Goal: Task Accomplishment & Management: Complete application form

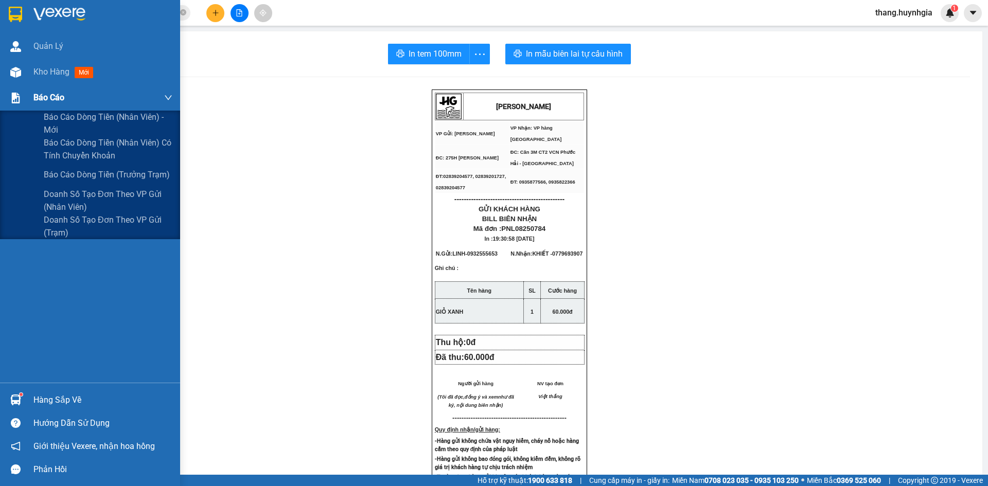
click at [77, 102] on div "Báo cáo" at bounding box center [102, 98] width 139 height 26
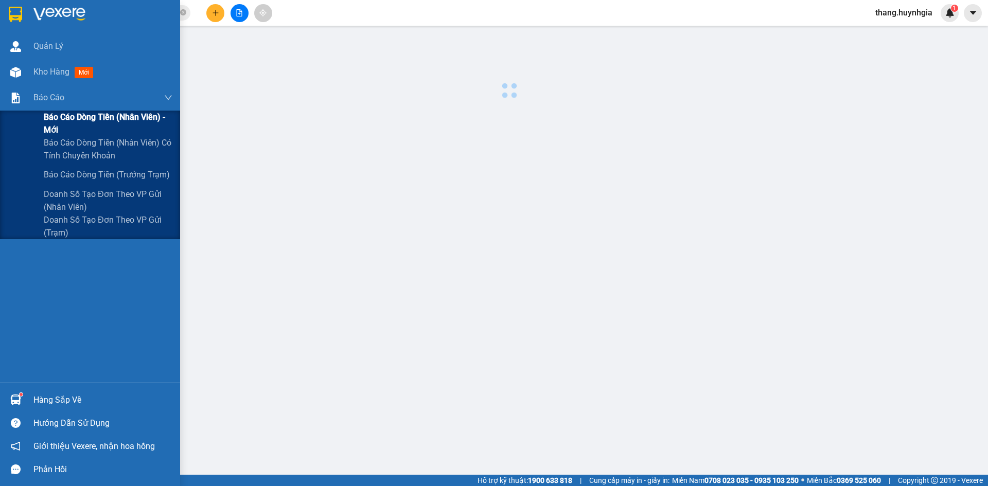
click at [80, 120] on span "Báo cáo dòng tiền (nhân viên) - mới" at bounding box center [108, 124] width 129 height 26
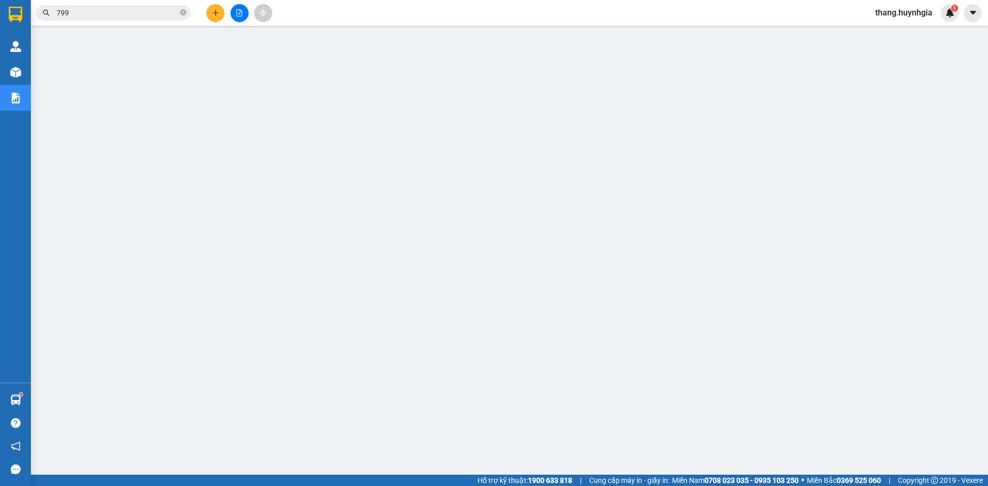
click at [920, 9] on span "thang.huynhgia" at bounding box center [904, 12] width 74 height 13
click at [917, 32] on span "Đăng xuất" at bounding box center [908, 31] width 52 height 11
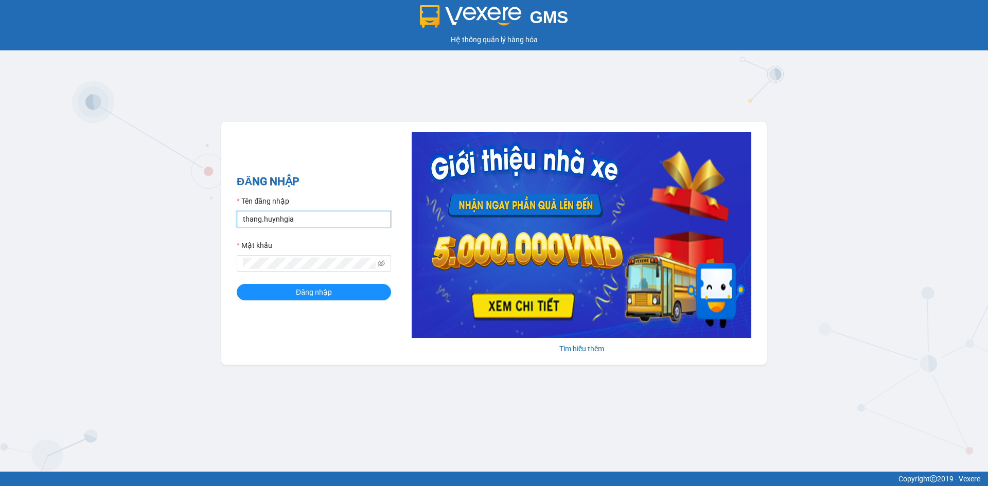
click at [322, 225] on input "thang.huynhgia" at bounding box center [314, 219] width 154 height 16
type input "baodanh.huynhgia"
click at [309, 290] on span "Đăng nhập" at bounding box center [314, 292] width 36 height 11
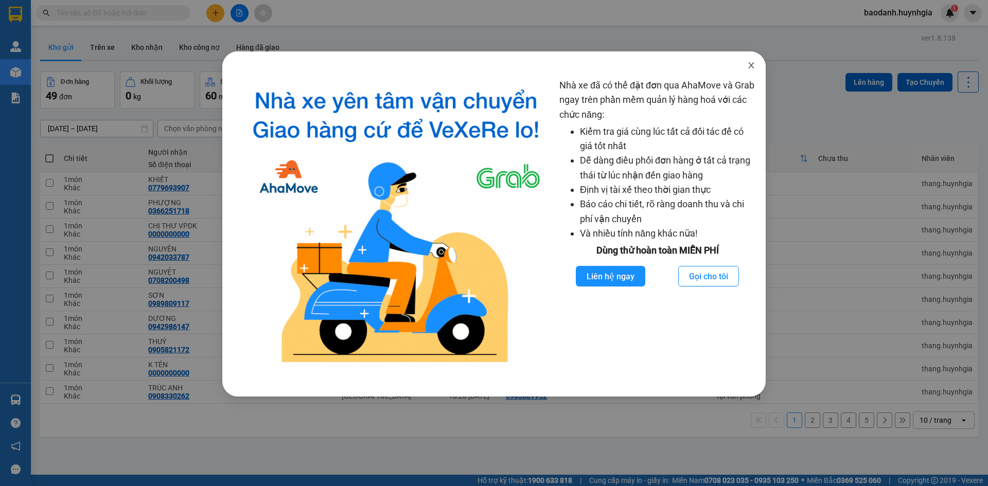
click at [755, 63] on span "Close" at bounding box center [751, 65] width 29 height 29
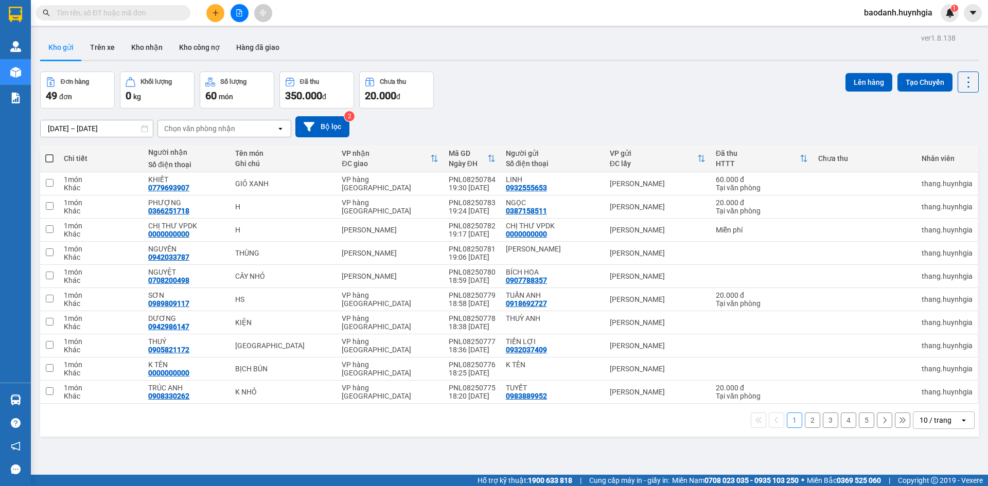
click at [914, 9] on span "baodanh.huynhgia" at bounding box center [897, 12] width 85 height 13
click at [889, 35] on span "Đăng xuất" at bounding box center [902, 31] width 63 height 11
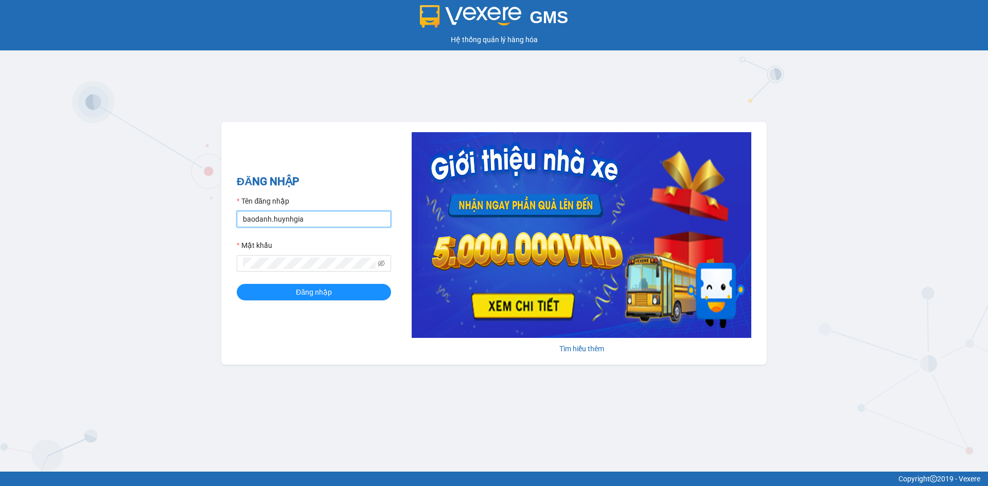
drag, startPoint x: 334, startPoint y: 220, endPoint x: 328, endPoint y: 228, distance: 10.0
click at [334, 222] on input "baodanh.huynhgia" at bounding box center [314, 219] width 154 height 16
type input "thu.huynhgia"
click at [306, 293] on button "Đăng nhập" at bounding box center [314, 292] width 154 height 16
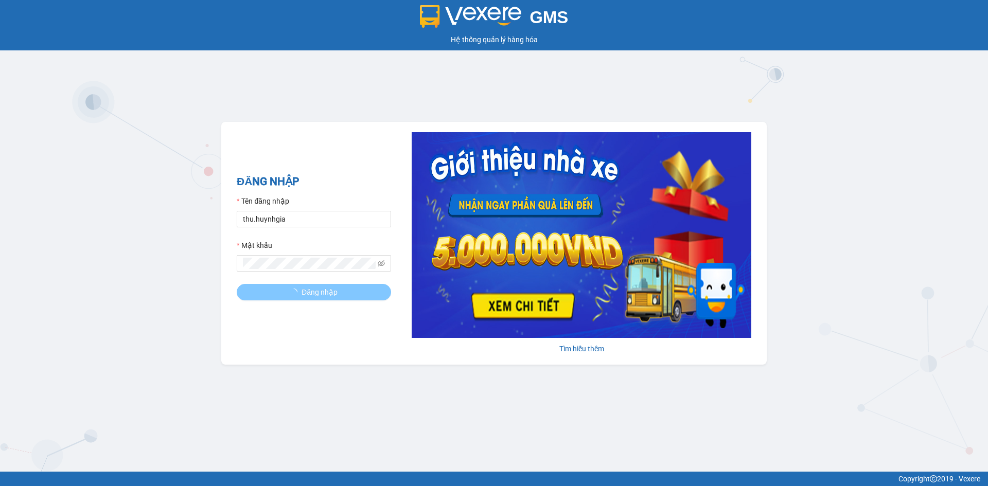
click at [309, 293] on span "Đăng nhập" at bounding box center [319, 292] width 36 height 11
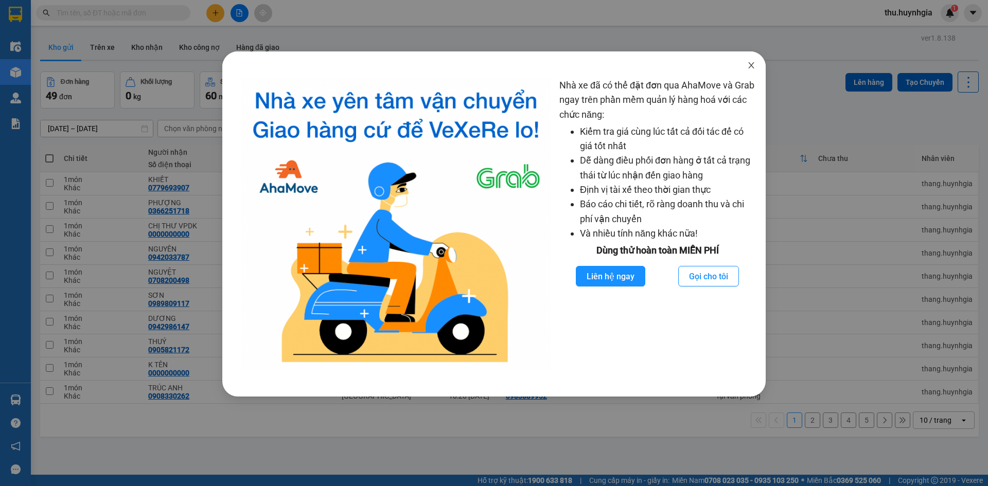
drag, startPoint x: 752, startPoint y: 69, endPoint x: 304, endPoint y: 2, distance: 453.1
click at [752, 69] on icon "close" at bounding box center [751, 65] width 8 height 8
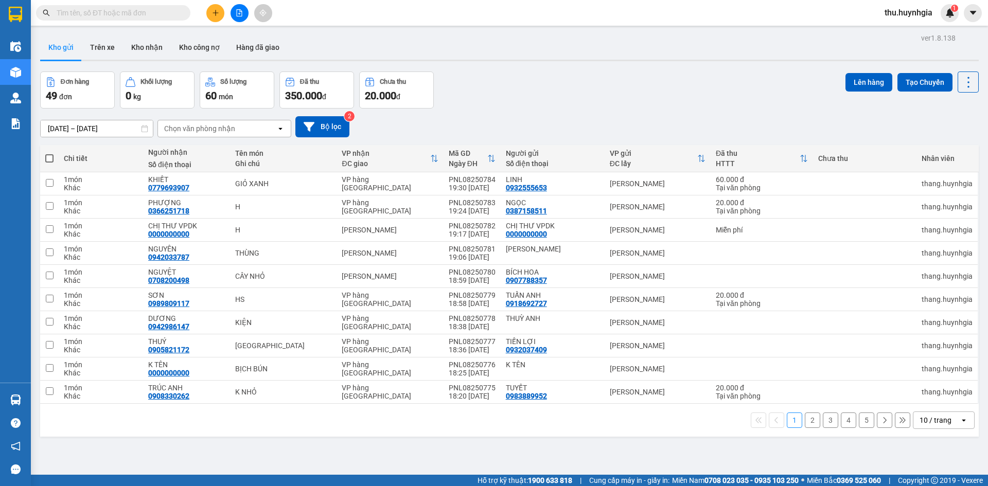
click at [207, 17] on div at bounding box center [239, 13] width 77 height 18
click at [209, 15] on button at bounding box center [215, 13] width 18 height 18
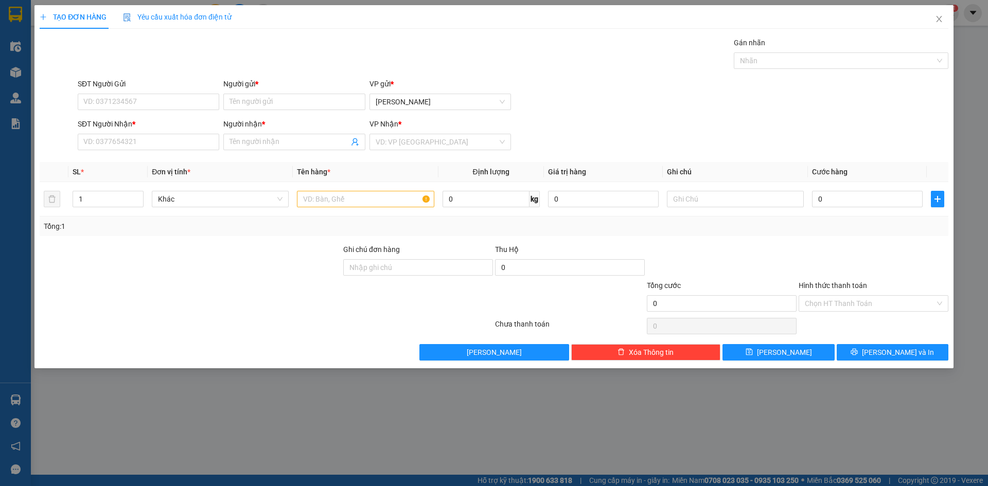
click at [125, 150] on div "SĐT Người Nhận * VD: 0377654321" at bounding box center [148, 136] width 141 height 36
drag, startPoint x: 128, startPoint y: 145, endPoint x: 136, endPoint y: 144, distance: 7.7
click at [130, 144] on input "SĐT Người Nhận *" at bounding box center [148, 142] width 141 height 16
click at [157, 158] on div "0977685748 - [PERSON_NAME]" at bounding box center [148, 162] width 129 height 11
type input "0977685748"
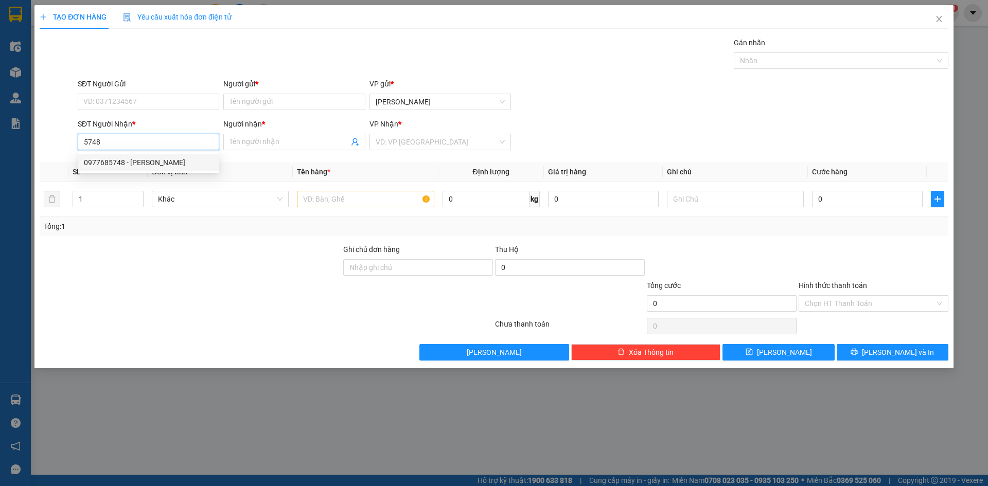
type input "[PERSON_NAME]"
type input "0977685748"
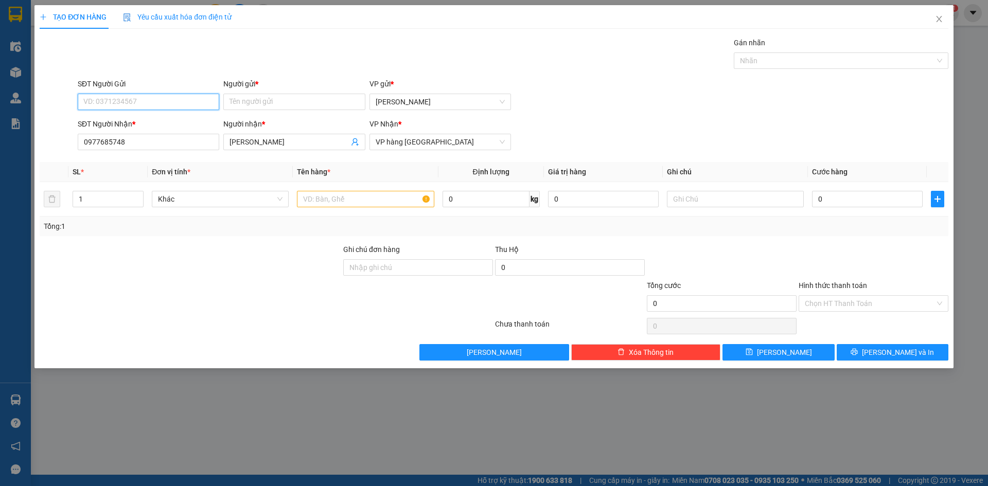
click at [186, 99] on input "SĐT Người Gửi" at bounding box center [148, 102] width 141 height 16
click at [250, 102] on input "Người gửi *" at bounding box center [293, 102] width 141 height 16
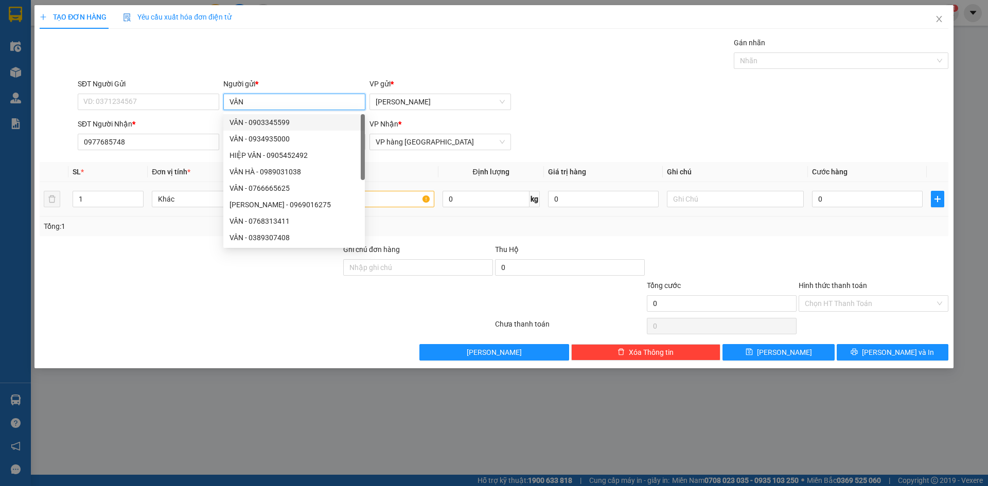
type input "VÂN"
click at [390, 194] on input "text" at bounding box center [365, 199] width 137 height 16
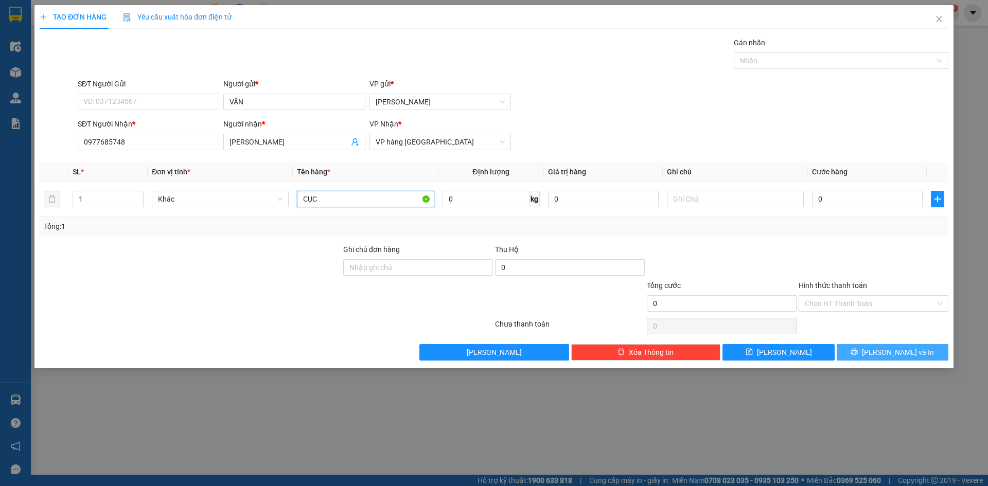
type input "CỤC"
click at [870, 356] on button "[PERSON_NAME] và In" at bounding box center [892, 352] width 112 height 16
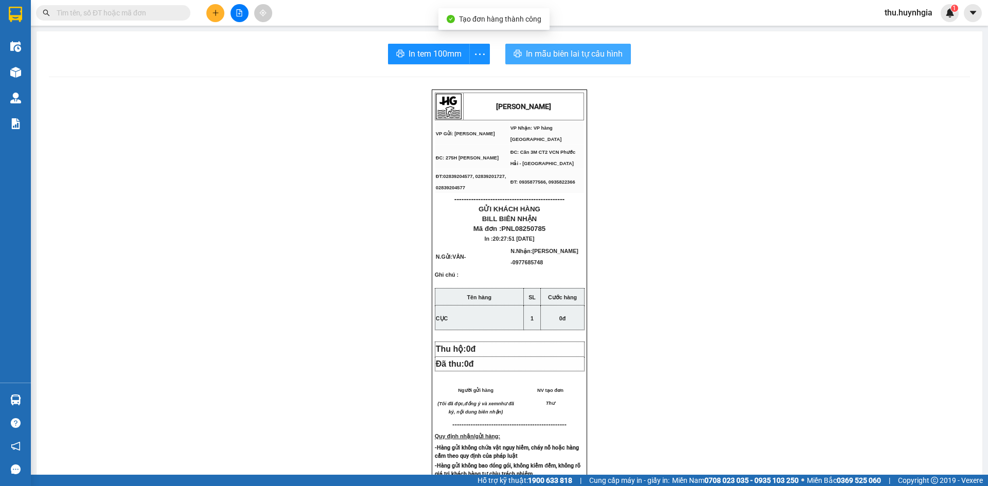
click at [620, 57] on button "In mẫu biên lai tự cấu hình" at bounding box center [568, 54] width 126 height 21
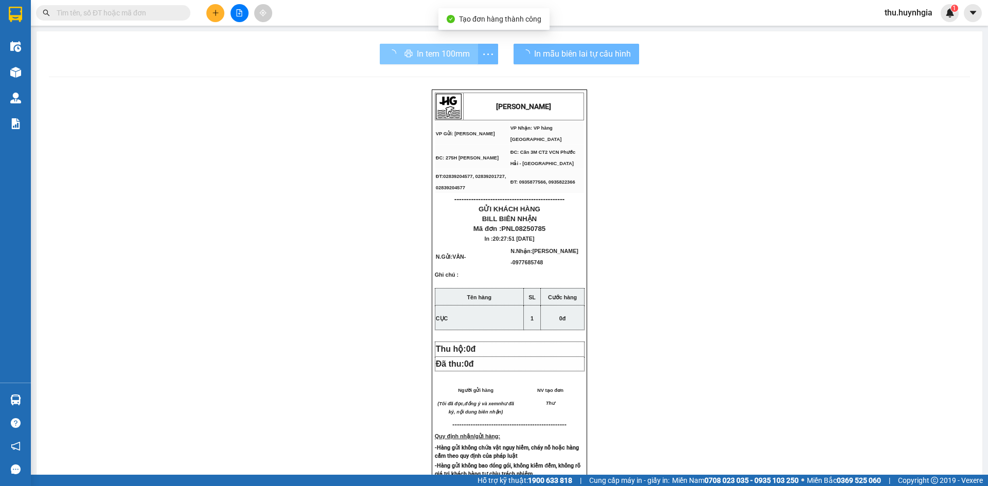
click at [412, 52] on div "In tem 100mm" at bounding box center [439, 54] width 118 height 21
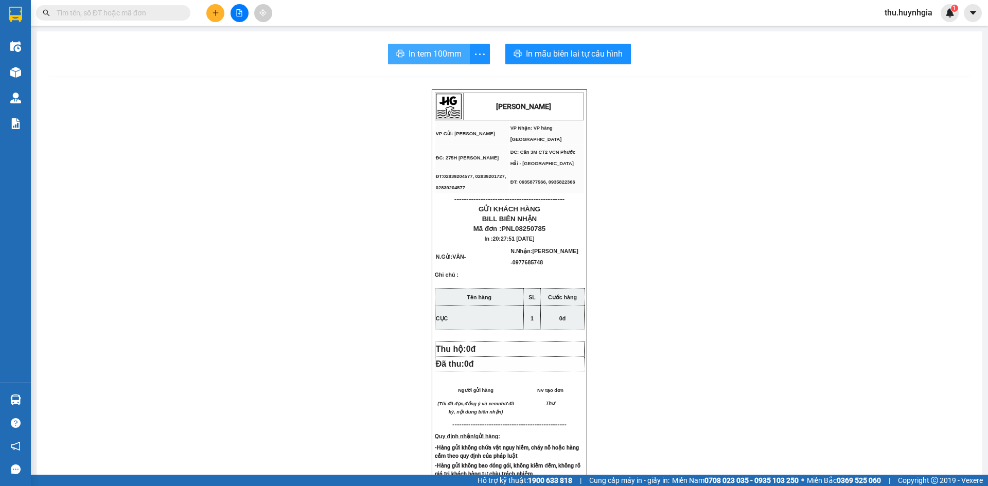
click at [412, 52] on span "In tem 100mm" at bounding box center [434, 53] width 53 height 13
click at [218, 17] on button at bounding box center [215, 13] width 18 height 18
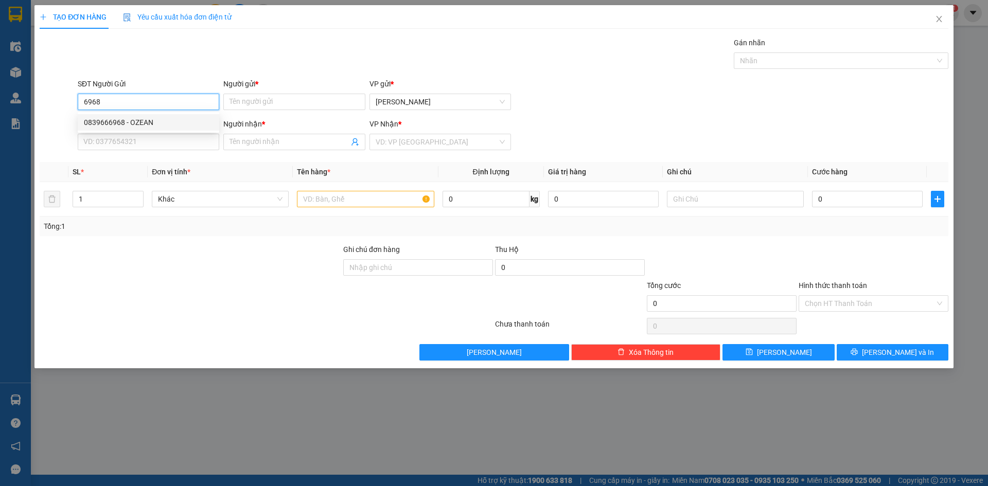
click at [208, 122] on div "0839666968 - OZEAN" at bounding box center [148, 122] width 129 height 11
type input "0839666968"
type input "OZEAN"
type input "0708120417"
type input "NK ĐẠI MINH"
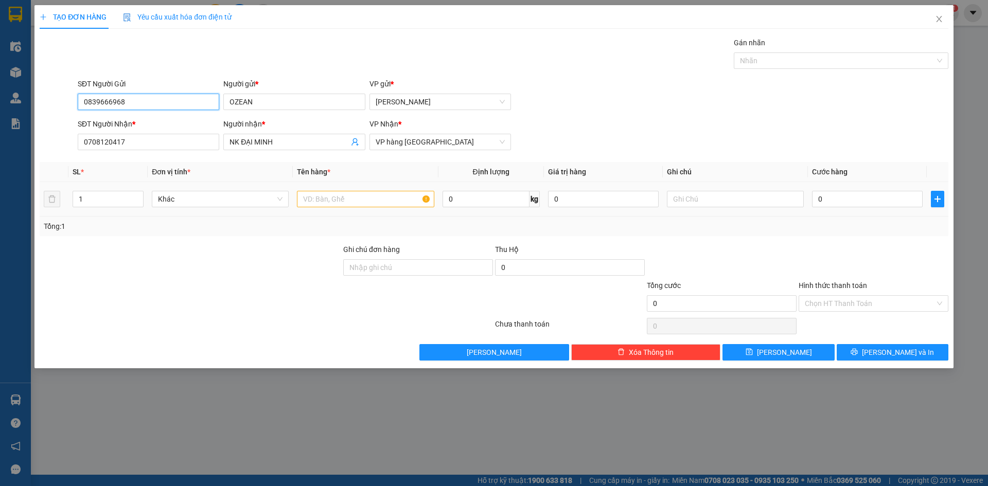
type input "0839666968"
drag, startPoint x: 366, startPoint y: 198, endPoint x: 352, endPoint y: 198, distance: 14.4
click at [366, 198] on input "text" at bounding box center [365, 199] width 137 height 16
type input "H"
click at [863, 197] on input "0" at bounding box center [867, 199] width 111 height 16
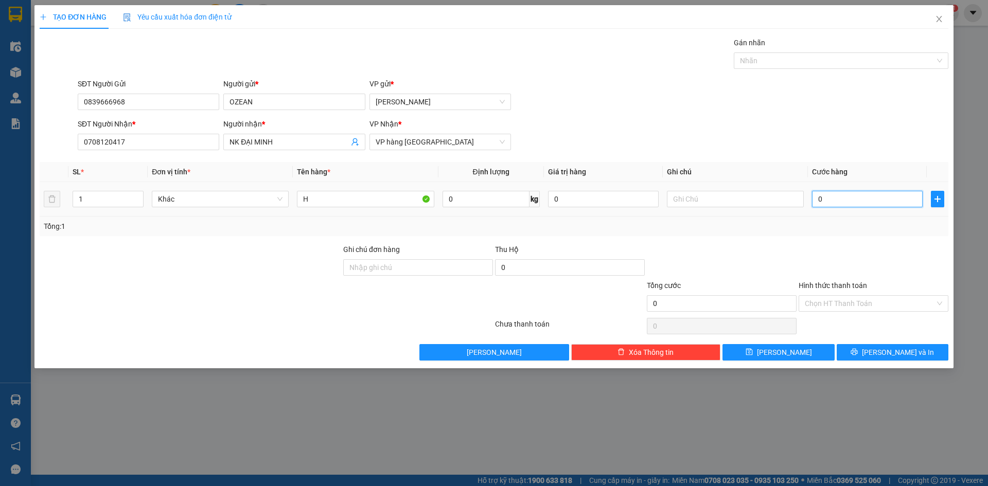
type input "2"
type input "20"
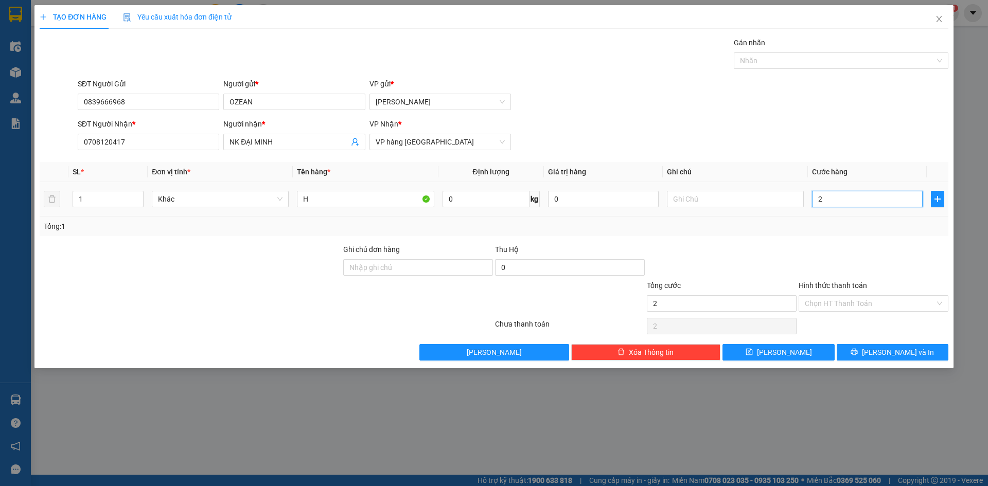
type input "20"
type input "20.000"
click at [901, 299] on input "Hình thức thanh toán" at bounding box center [870, 303] width 130 height 15
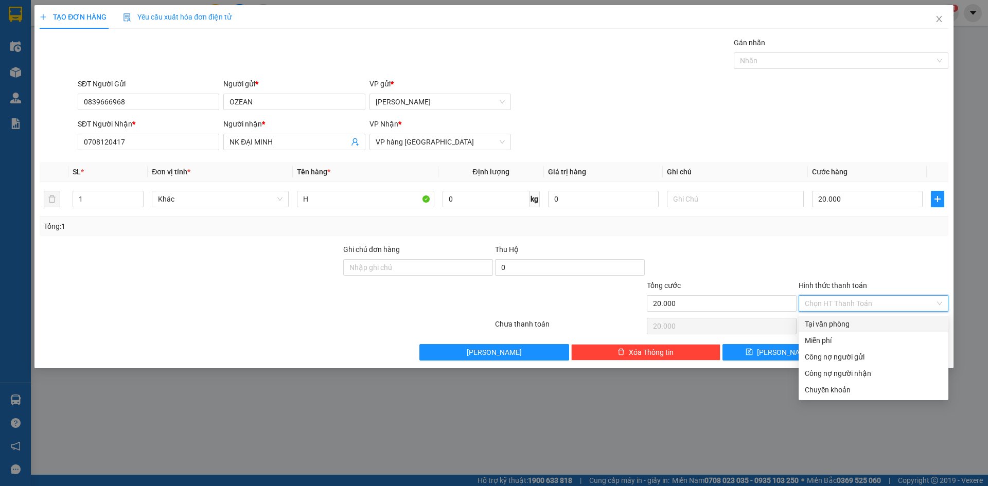
drag, startPoint x: 873, startPoint y: 325, endPoint x: 907, endPoint y: 396, distance: 78.9
click at [873, 325] on div "Tại văn phòng" at bounding box center [873, 323] width 137 height 11
type input "0"
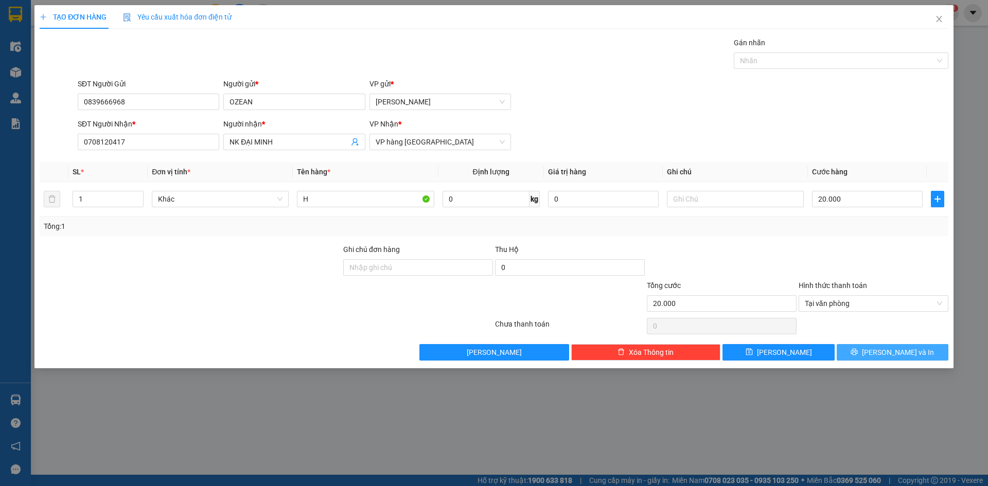
drag, startPoint x: 903, startPoint y: 327, endPoint x: 905, endPoint y: 350, distance: 22.7
click at [904, 337] on div "Transit Pickup Surcharge Ids Transit Deliver Surcharge Ids Transit Deliver Surc…" at bounding box center [494, 199] width 908 height 324
click at [905, 352] on span "[PERSON_NAME] và In" at bounding box center [898, 352] width 72 height 11
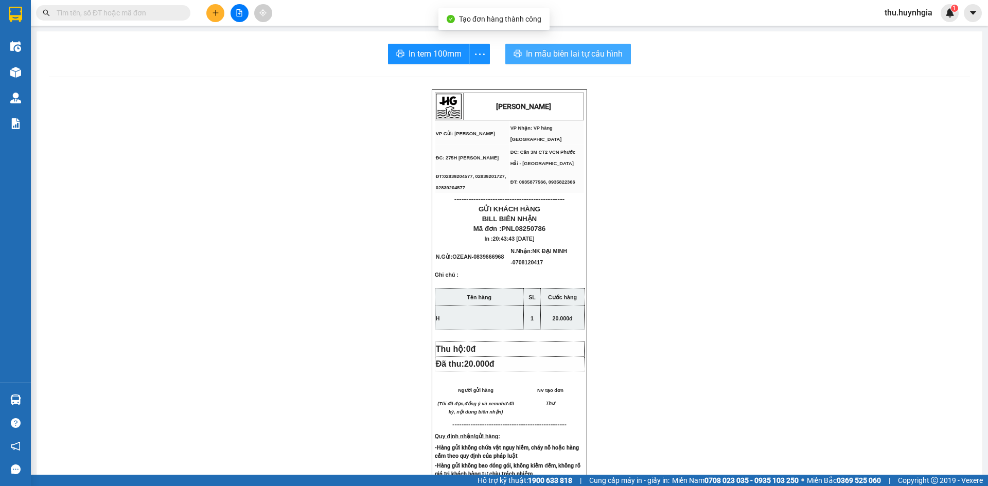
drag, startPoint x: 527, startPoint y: 64, endPoint x: 541, endPoint y: 59, distance: 14.8
click at [533, 61] on button "In mẫu biên lai tự cấu hình" at bounding box center [568, 54] width 126 height 21
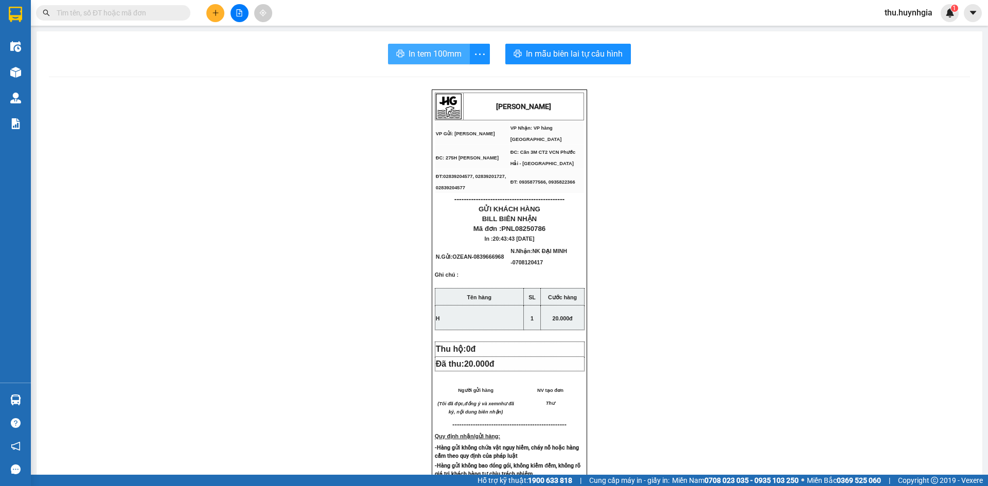
click at [448, 51] on span "In tem 100mm" at bounding box center [434, 53] width 53 height 13
drag, startPoint x: 546, startPoint y: 106, endPoint x: 223, endPoint y: 16, distance: 335.0
click at [223, 16] on button at bounding box center [215, 13] width 18 height 18
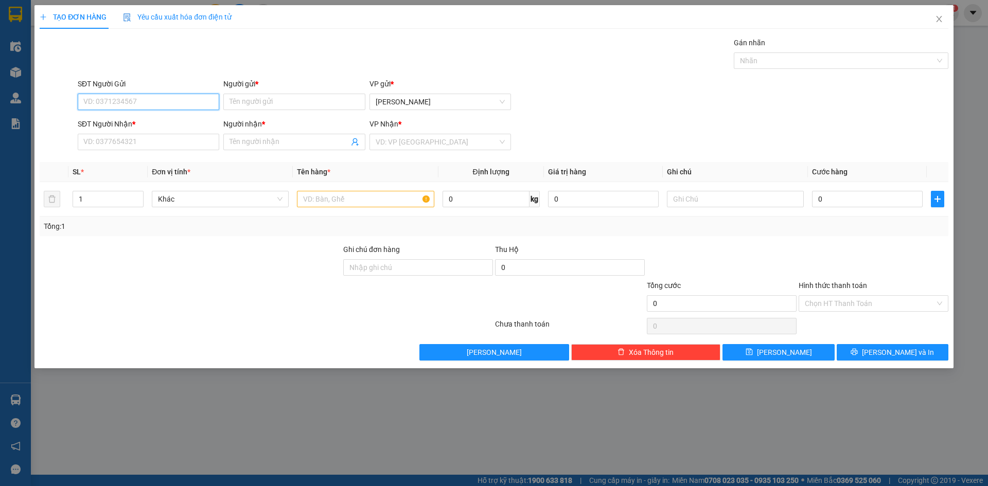
click at [192, 102] on input "SĐT Người Gửi" at bounding box center [148, 102] width 141 height 16
drag, startPoint x: 104, startPoint y: 151, endPoint x: 105, endPoint y: 144, distance: 7.3
click at [104, 150] on div "SĐT Người Nhận * VD: 0377654321" at bounding box center [148, 136] width 141 height 36
click at [105, 142] on input "SĐT Người Nhận *" at bounding box center [148, 142] width 141 height 16
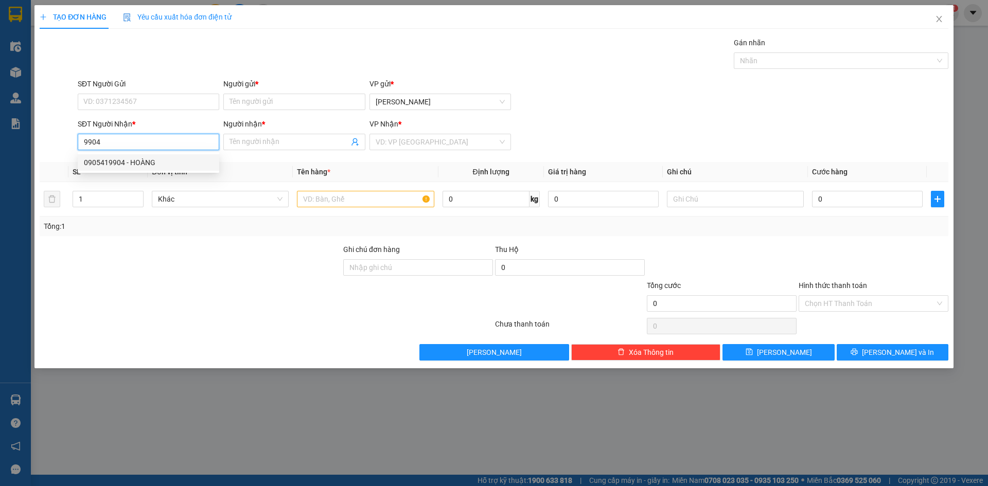
click at [153, 167] on div "0905419904 - HOÀNG" at bounding box center [148, 162] width 129 height 11
type input "0905419904"
type input "HOÀNG"
type input "0905419904"
click at [149, 112] on div "SĐT Người Gửi VD: 0371234567" at bounding box center [148, 96] width 141 height 36
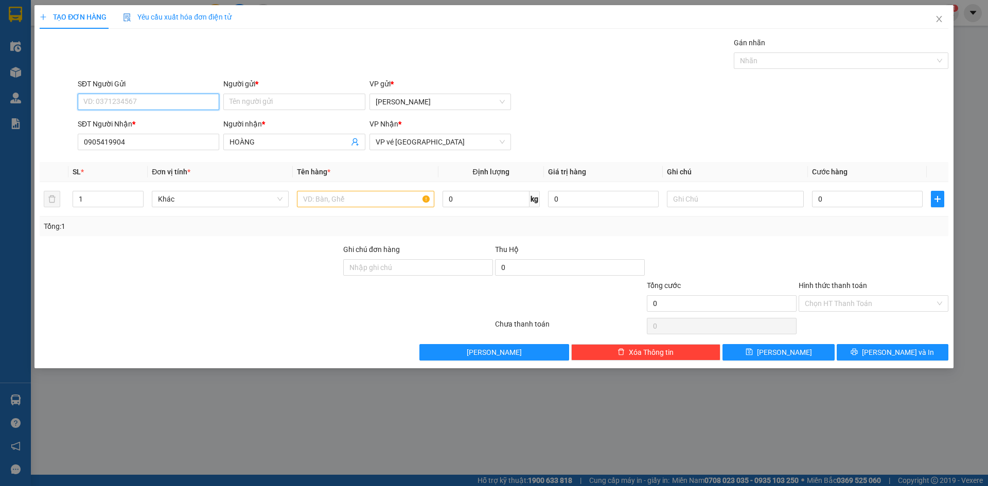
click at [154, 94] on input "SĐT Người Gửi" at bounding box center [148, 102] width 141 height 16
click at [273, 99] on input "Người gửi *" at bounding box center [293, 102] width 141 height 16
type input "META"
click at [182, 103] on input "SĐT Người Gửi" at bounding box center [148, 102] width 141 height 16
type input "0876193541"
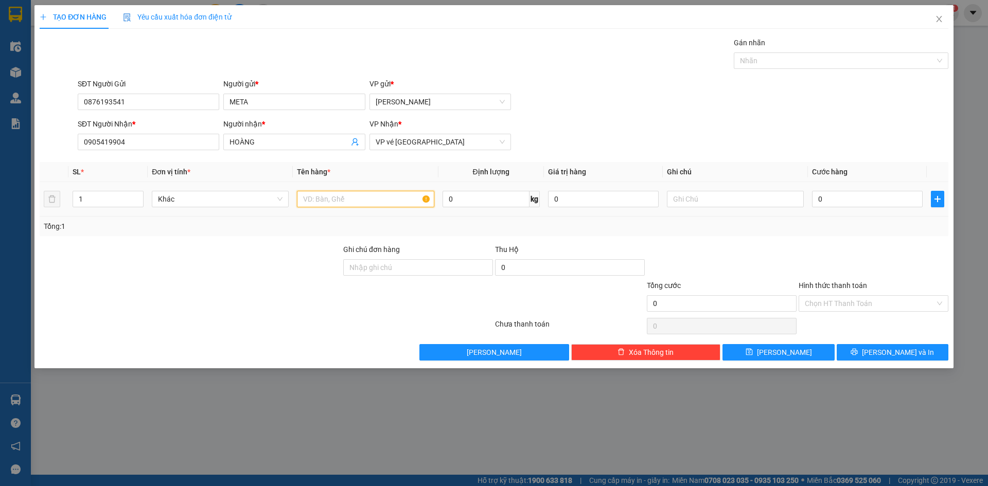
click at [346, 198] on input "text" at bounding box center [365, 199] width 137 height 16
click at [415, 143] on span "VP vé [GEOGRAPHIC_DATA]" at bounding box center [440, 141] width 129 height 15
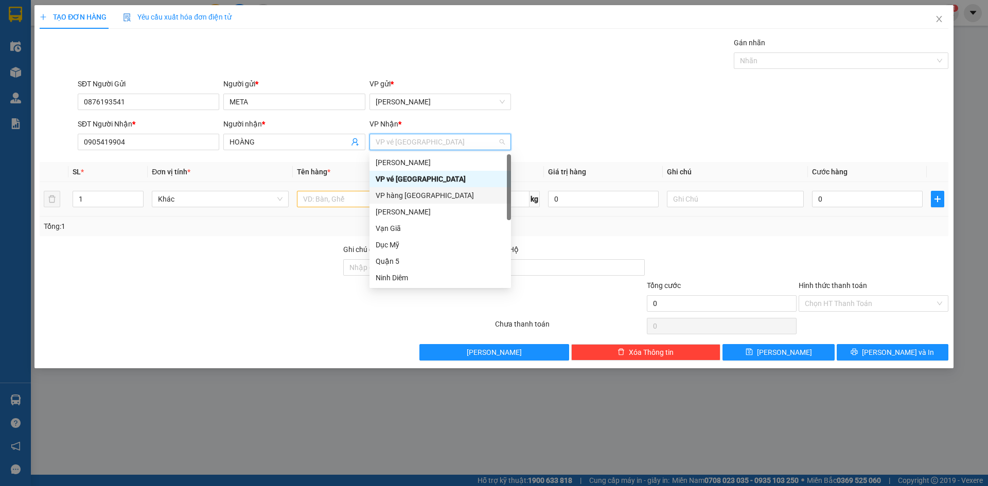
drag, startPoint x: 430, startPoint y: 195, endPoint x: 385, endPoint y: 202, distance: 44.7
click at [427, 195] on div "VP hàng [GEOGRAPHIC_DATA]" at bounding box center [440, 195] width 129 height 11
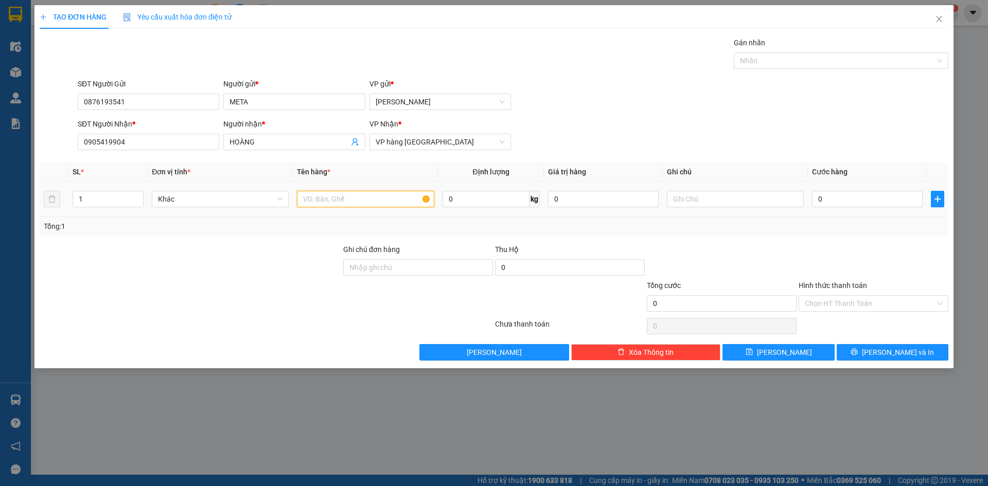
click at [333, 204] on input "text" at bounding box center [365, 199] width 137 height 16
type input "BAO LỚN"
click at [865, 348] on button "[PERSON_NAME] và In" at bounding box center [892, 352] width 112 height 16
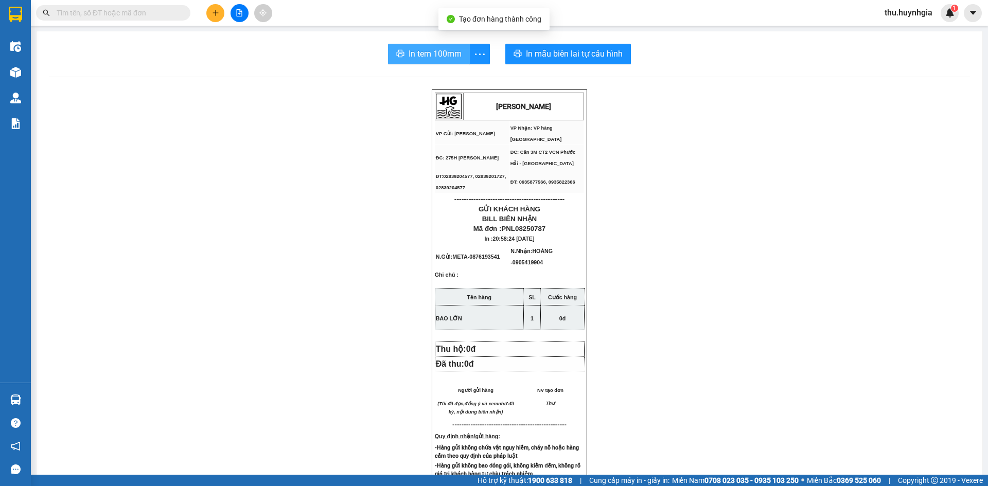
click at [425, 56] on span "In tem 100mm" at bounding box center [434, 53] width 53 height 13
click at [553, 65] on div "In tem 100mm In mẫu biên lai tự cấu hình [PERSON_NAME] VP Gửi: [PERSON_NAME] L…" at bounding box center [509, 426] width 945 height 790
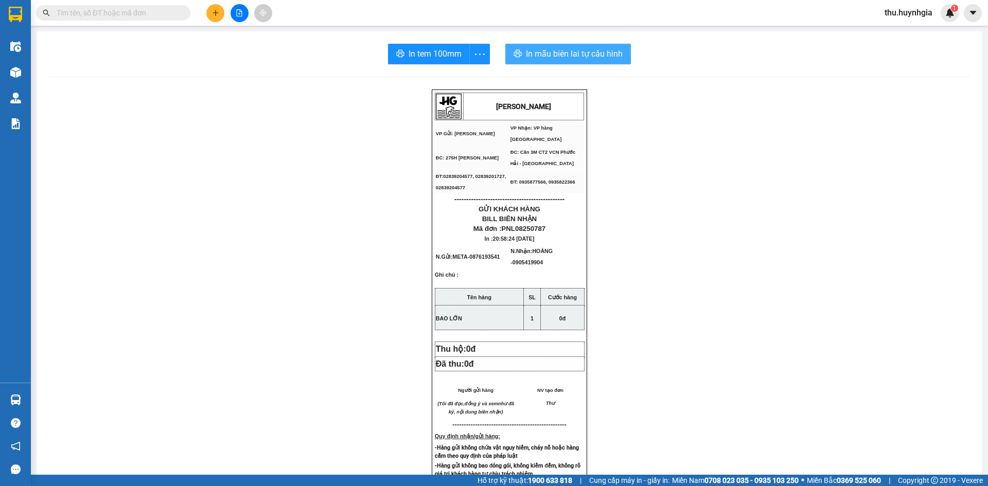
click at [557, 55] on span "In mẫu biên lai tự cấu hình" at bounding box center [574, 53] width 97 height 13
drag, startPoint x: 208, startPoint y: 23, endPoint x: 210, endPoint y: 16, distance: 7.0
click at [210, 16] on div "Kết quả tìm kiếm ( 0 ) Bộ lọc No Data thu.huynhgia 1" at bounding box center [494, 13] width 988 height 26
click at [210, 15] on button at bounding box center [215, 13] width 18 height 18
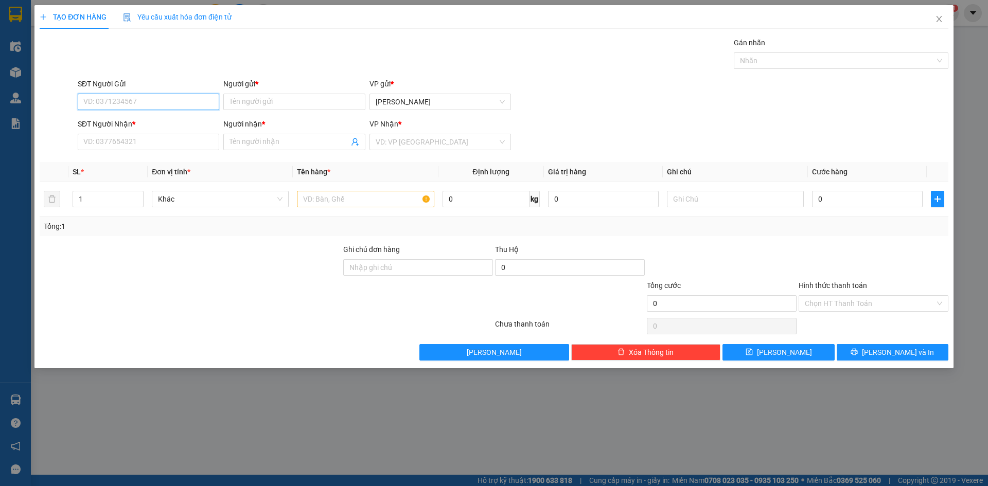
click at [96, 94] on input "SĐT Người Gửi" at bounding box center [148, 102] width 141 height 16
type input "0"
click at [111, 135] on div "0978705322 - TRÍ" at bounding box center [148, 138] width 129 height 11
type input "0978705322"
type input "TRÍ"
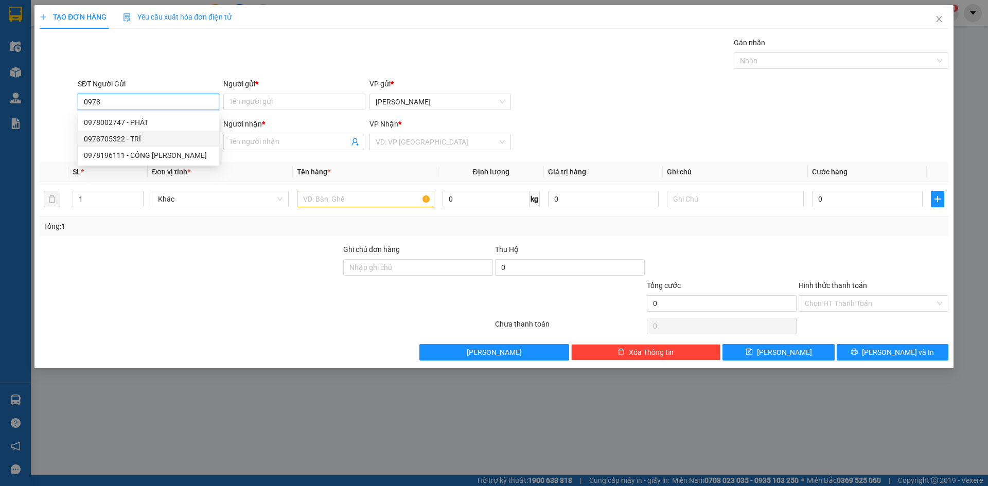
type input "0702873217"
type input "PHƯƠNG"
type input "0978705322"
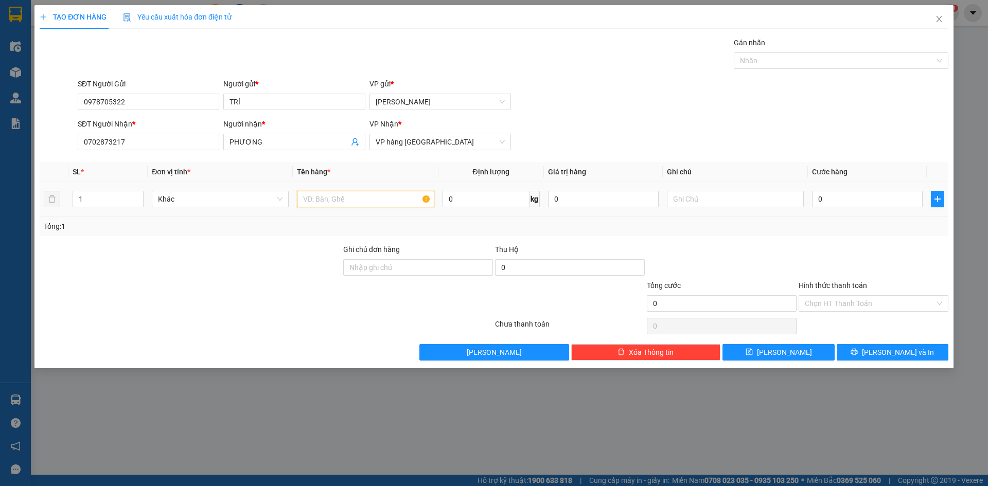
click at [374, 202] on input "text" at bounding box center [365, 199] width 137 height 16
type input "THÙNG"
click at [884, 345] on div "Transit Pickup Surcharge Ids Transit Deliver Surcharge Ids Transit Deliver Surc…" at bounding box center [494, 199] width 908 height 324
click at [881, 352] on button "[PERSON_NAME] và In" at bounding box center [892, 352] width 112 height 16
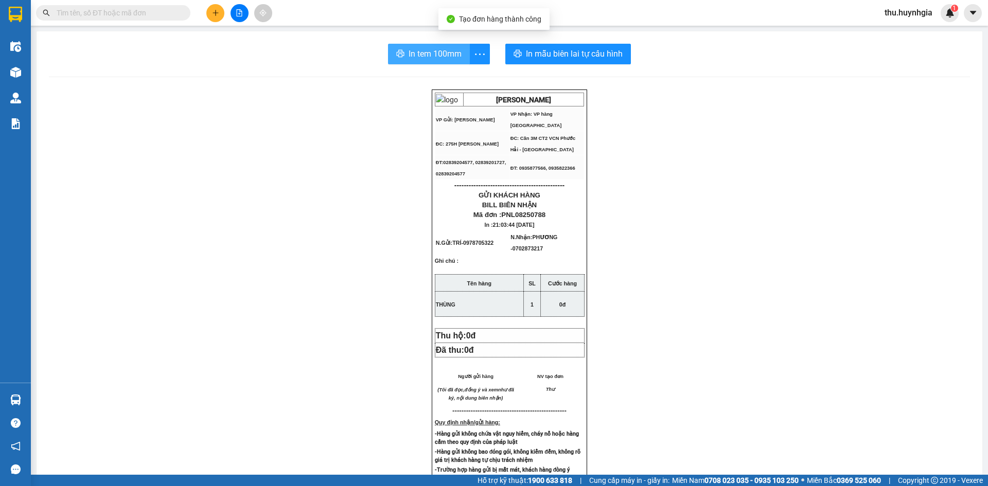
drag, startPoint x: 402, startPoint y: 52, endPoint x: 407, endPoint y: 63, distance: 11.3
click at [407, 62] on button "In tem 100mm" at bounding box center [429, 54] width 82 height 21
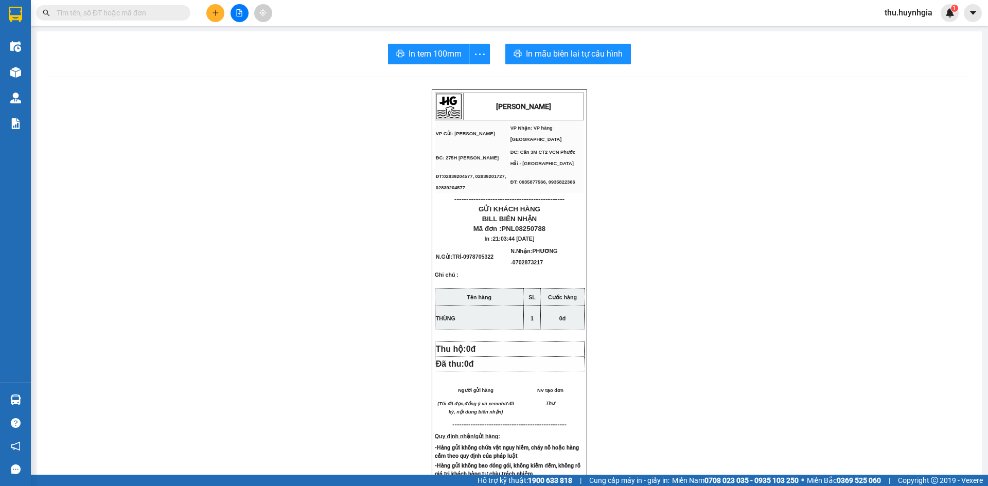
click at [213, 11] on icon "plus" at bounding box center [215, 12] width 7 height 7
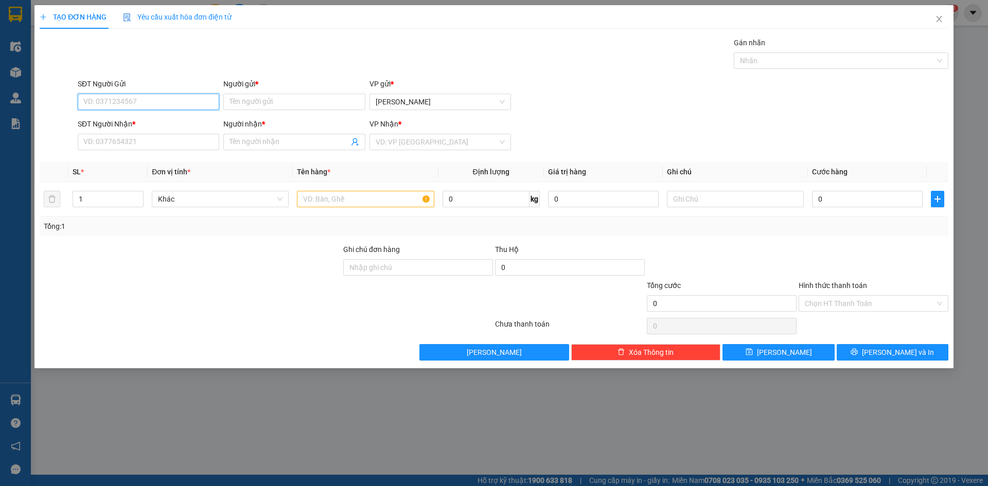
click at [111, 105] on input "SĐT Người Gửi" at bounding box center [148, 102] width 141 height 16
type input "0907540665"
click at [280, 101] on input "Người gửi *" at bounding box center [293, 102] width 141 height 16
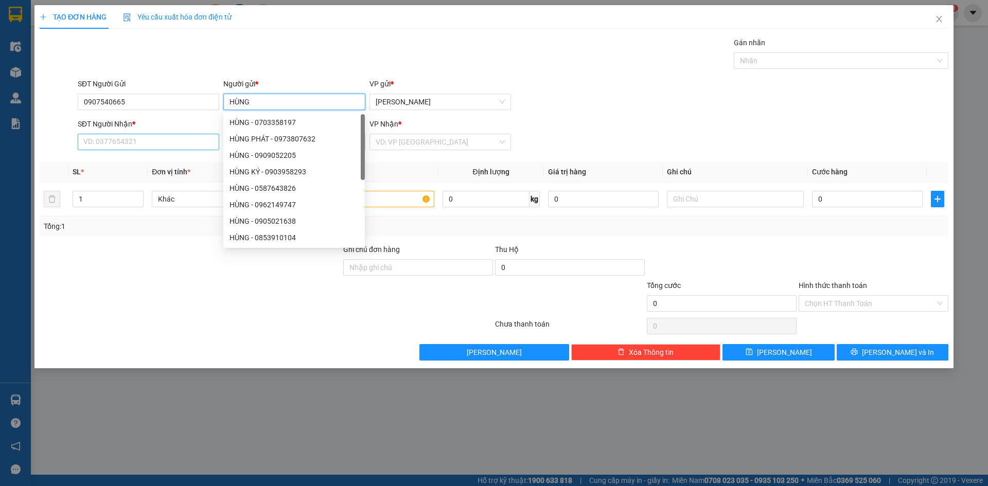
type input "HÙNG"
click at [176, 143] on input "SĐT Người Nhận *" at bounding box center [148, 142] width 141 height 16
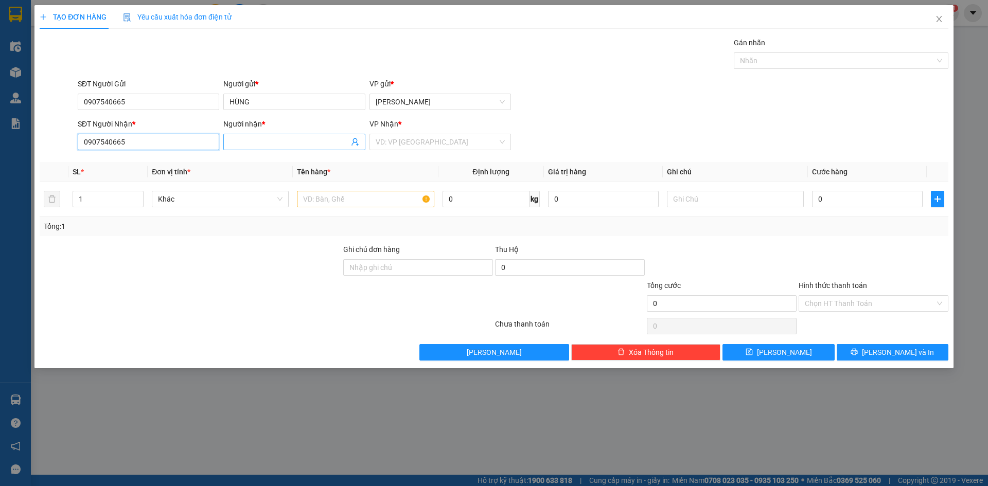
type input "0907540665"
click at [285, 136] on span at bounding box center [293, 142] width 141 height 16
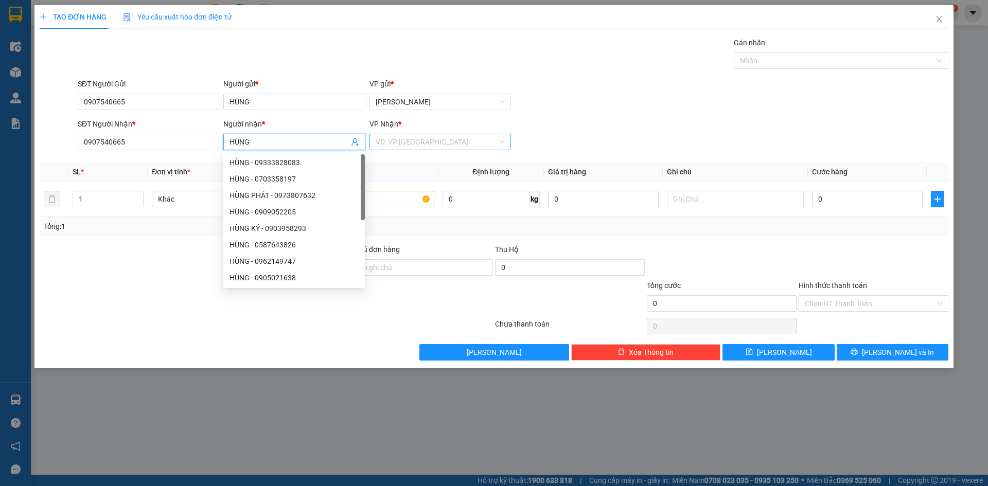
type input "HÙNG"
click at [413, 143] on input "search" at bounding box center [437, 141] width 122 height 15
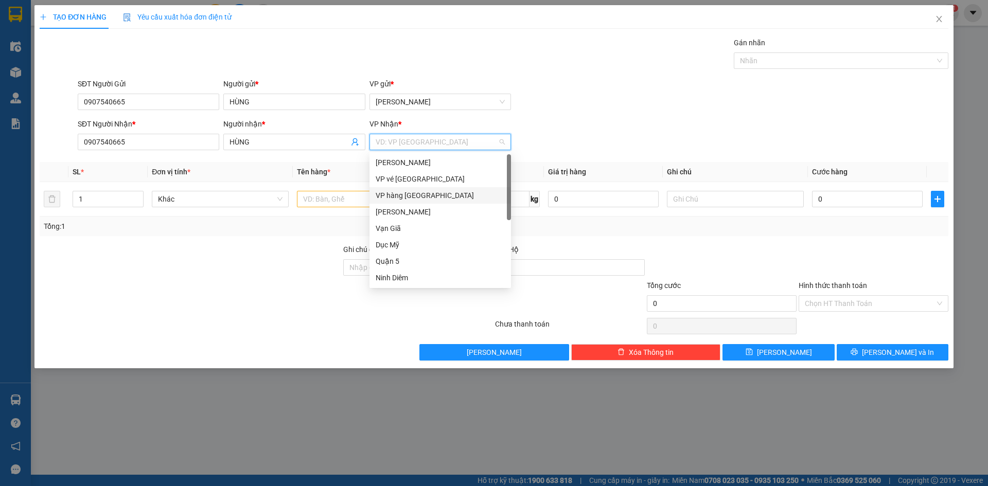
click at [404, 189] on div "[PERSON_NAME] Lão VP vé [GEOGRAPHIC_DATA] VP hàng [GEOGRAPHIC_DATA] Diên Khánh …" at bounding box center [439, 236] width 141 height 165
click at [404, 189] on div "VP hàng [GEOGRAPHIC_DATA]" at bounding box center [439, 195] width 141 height 16
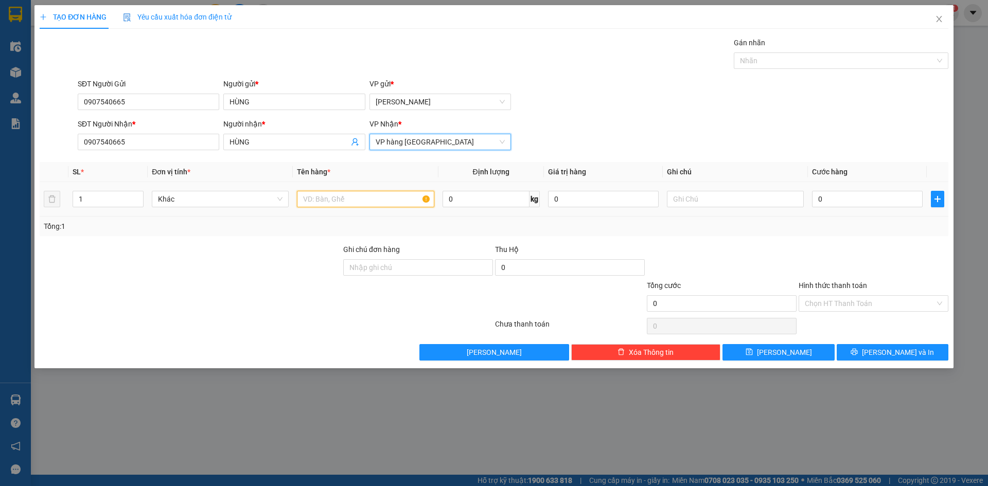
click at [340, 199] on input "text" at bounding box center [365, 199] width 137 height 16
type input "XE ĐẠP"
click at [846, 200] on input "0" at bounding box center [867, 199] width 111 height 16
type input "2"
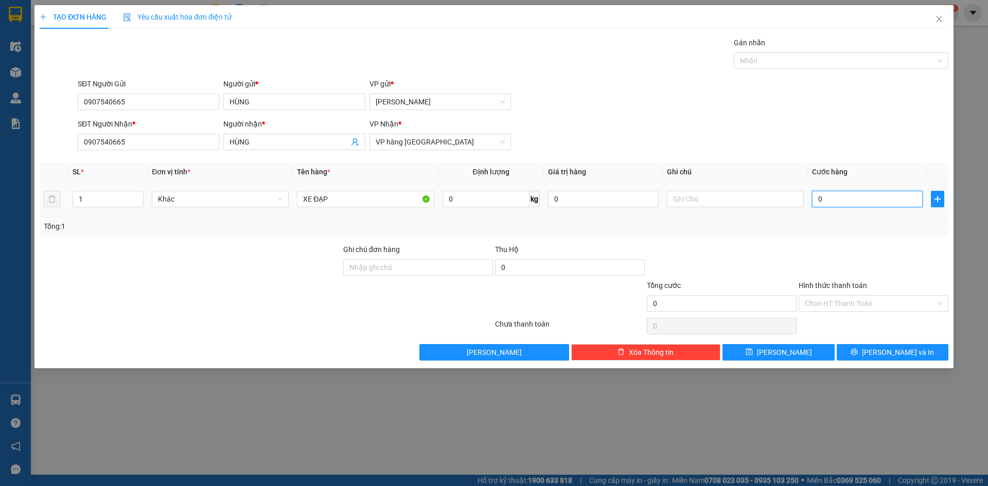
type input "2"
type input "25"
type input "250"
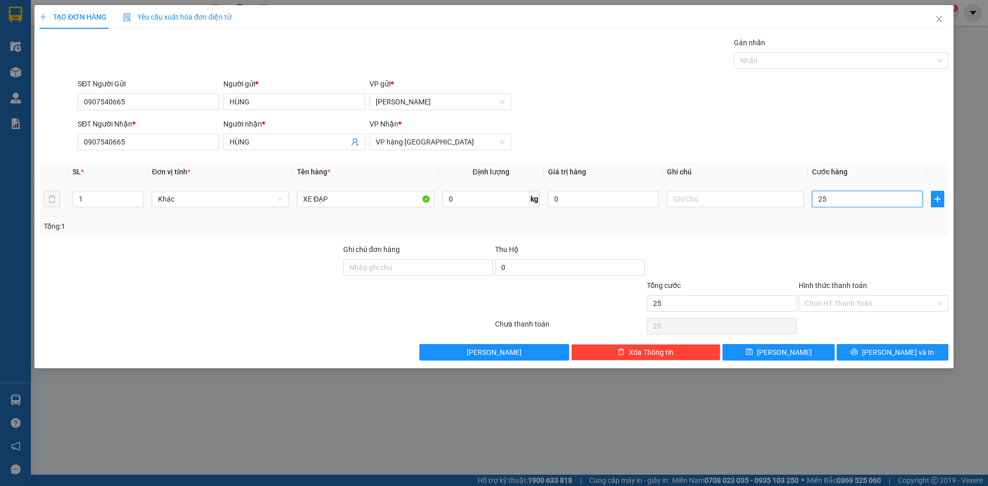
type input "250"
type input "250.000"
drag, startPoint x: 865, startPoint y: 298, endPoint x: 856, endPoint y: 324, distance: 26.7
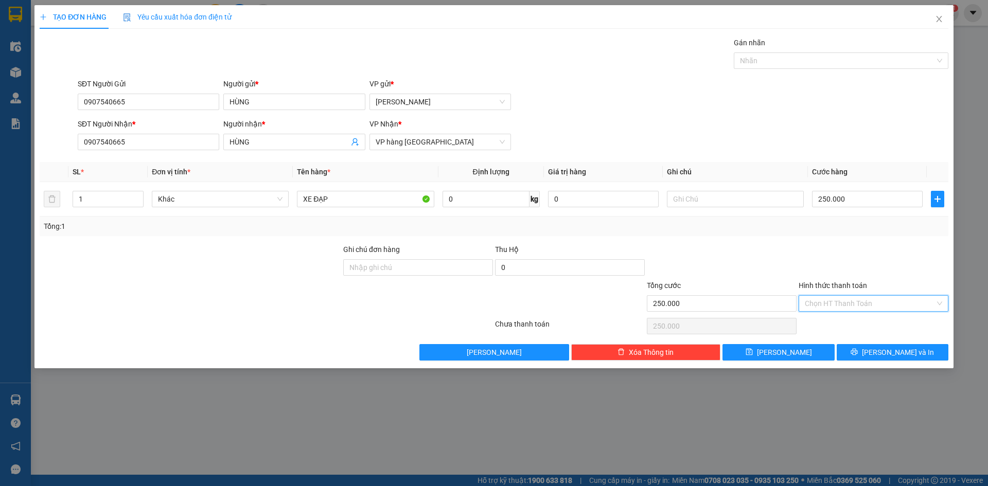
click at [865, 298] on input "Hình thức thanh toán" at bounding box center [870, 303] width 130 height 15
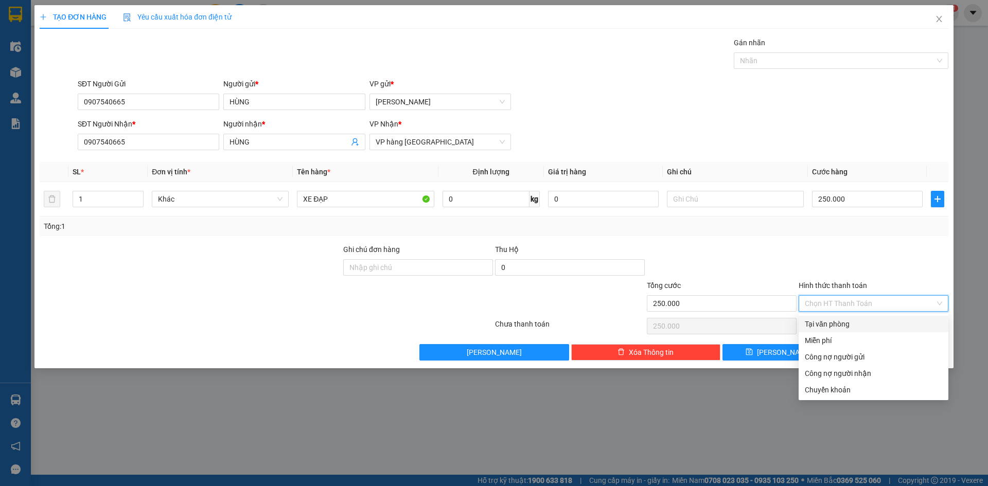
click at [833, 320] on div "Tại văn phòng" at bounding box center [873, 323] width 137 height 11
type input "0"
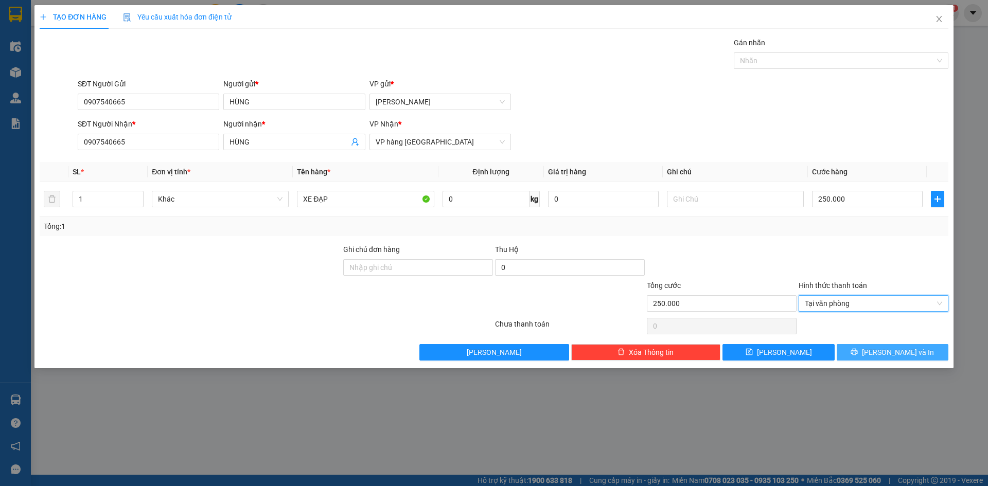
click at [893, 356] on span "[PERSON_NAME] và In" at bounding box center [898, 352] width 72 height 11
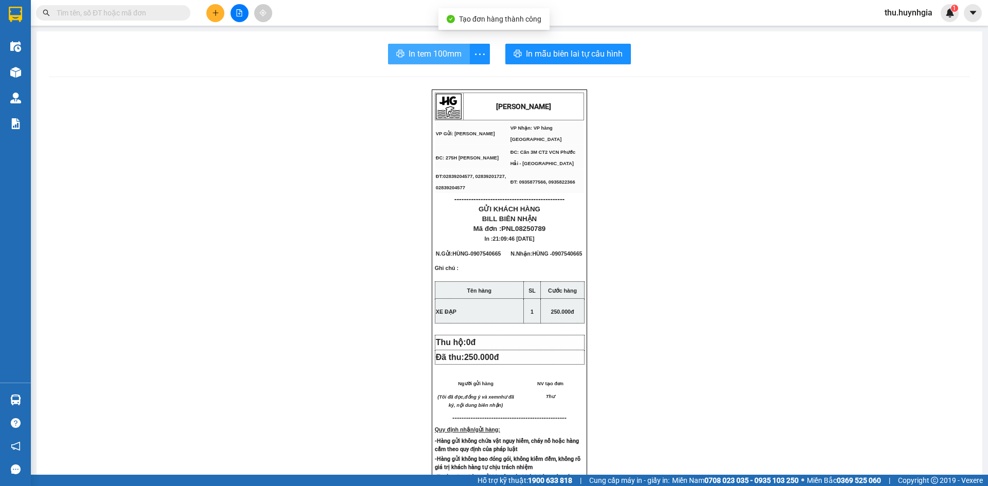
drag, startPoint x: 387, startPoint y: 36, endPoint x: 391, endPoint y: 44, distance: 8.7
click at [387, 39] on div "In tem 100mm In mẫu biên lai tự cấu hình [PERSON_NAME] VP Gửi: [PERSON_NAME] L…" at bounding box center [509, 421] width 945 height 780
click at [392, 44] on button "In tem 100mm" at bounding box center [429, 54] width 82 height 21
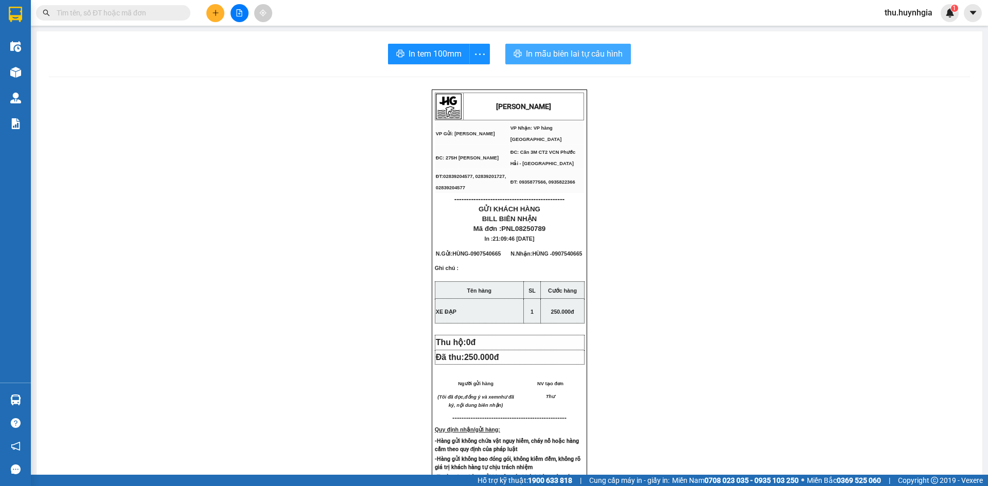
click at [604, 61] on button "In mẫu biên lai tự cấu hình" at bounding box center [568, 54] width 126 height 21
click at [210, 13] on button at bounding box center [215, 13] width 18 height 18
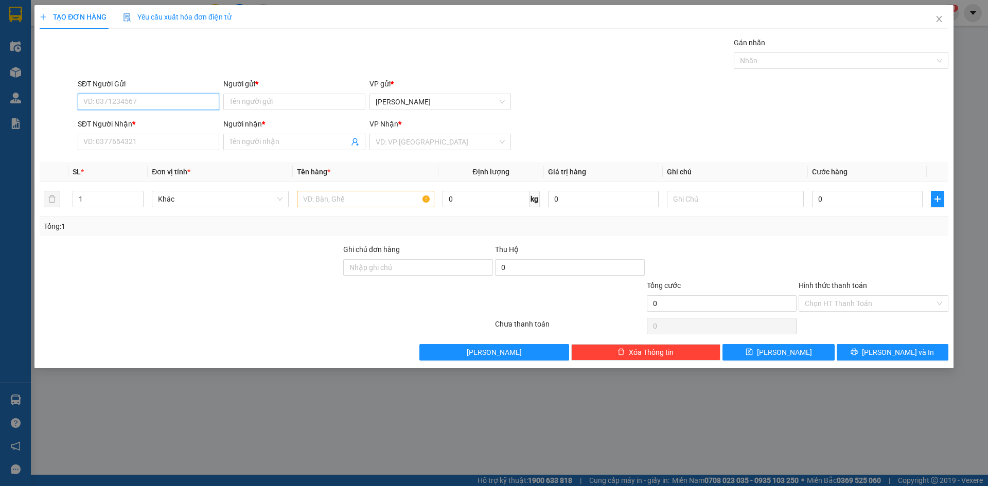
click at [118, 105] on input "SĐT Người Gửi" at bounding box center [148, 102] width 141 height 16
type input "0869234375"
click at [267, 102] on input "Người gửi *" at bounding box center [293, 102] width 141 height 16
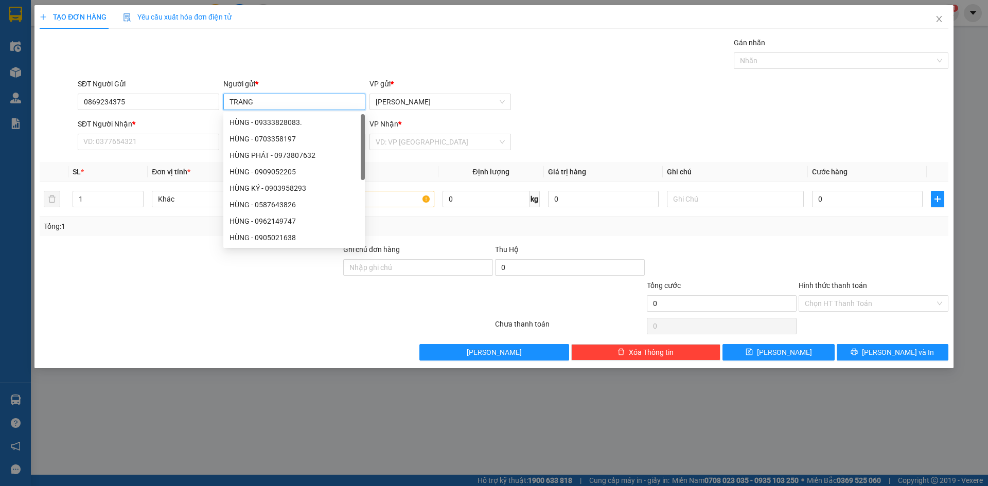
type input "TRANG"
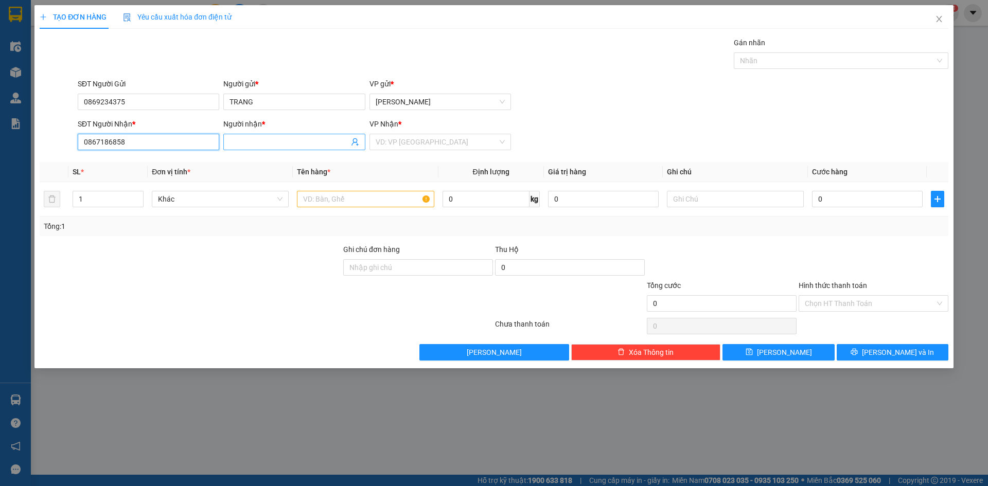
type input "0867186858"
click at [288, 144] on input "Người nhận *" at bounding box center [288, 141] width 119 height 11
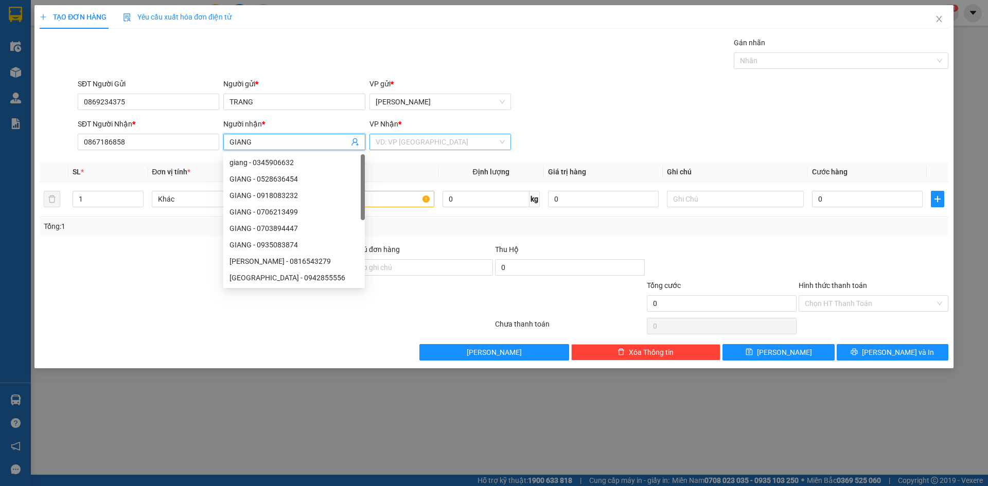
type input "GIANG"
click at [405, 134] on input "search" at bounding box center [437, 141] width 122 height 15
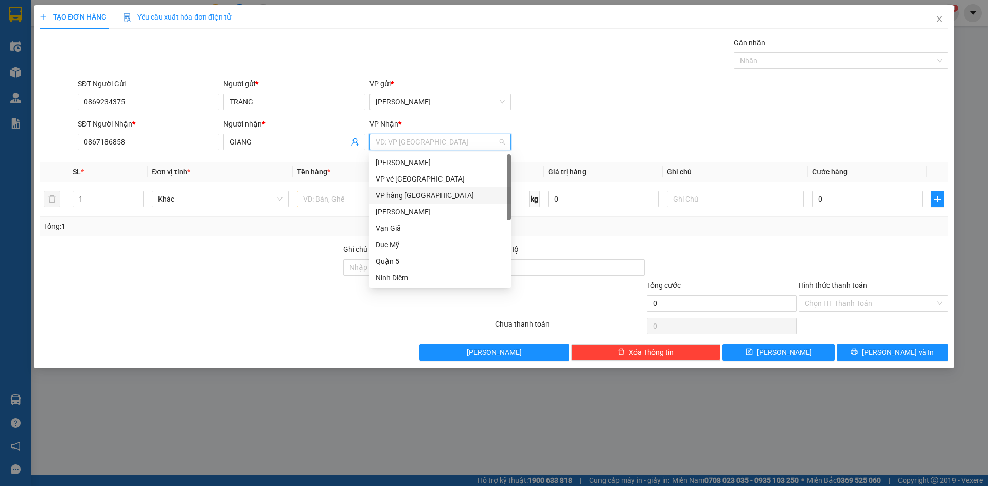
click at [412, 196] on div "VP hàng [GEOGRAPHIC_DATA]" at bounding box center [440, 195] width 129 height 11
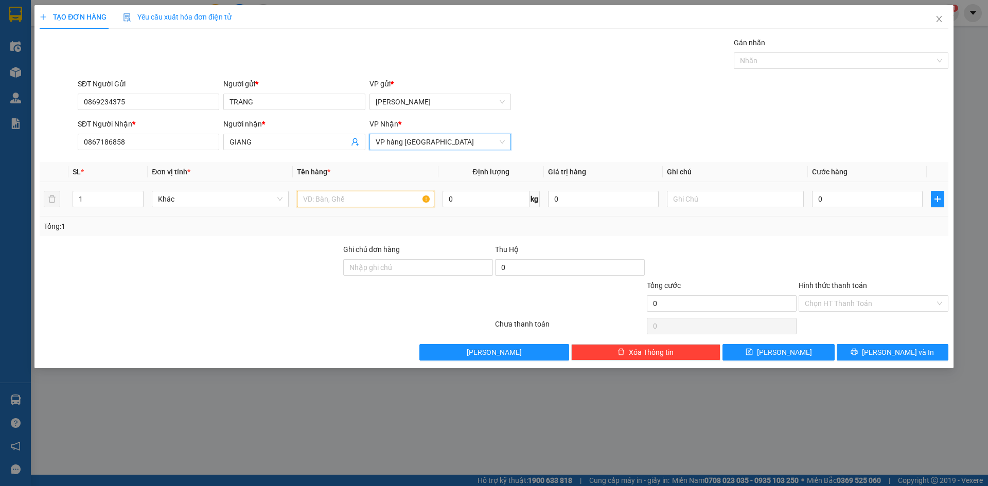
click at [340, 195] on input "text" at bounding box center [365, 199] width 137 height 16
type input "THÙNG NHỎ"
click at [835, 203] on input "0" at bounding box center [867, 199] width 111 height 16
type input "23"
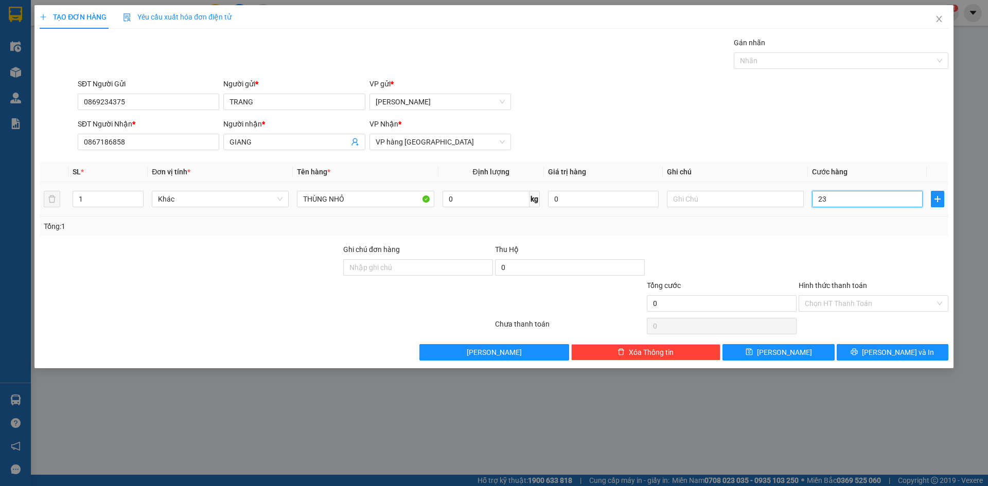
type input "23"
type input "2"
type input "0"
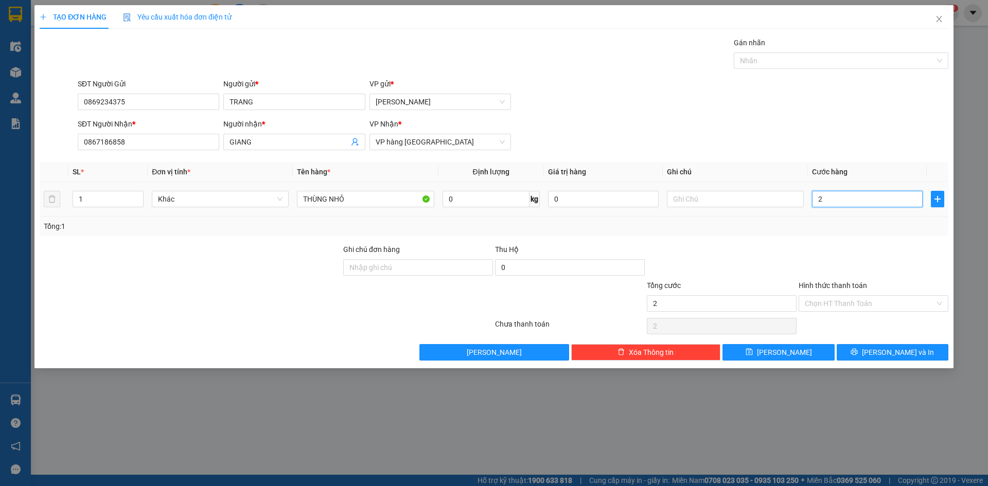
type input "0"
type input "032"
type input "32"
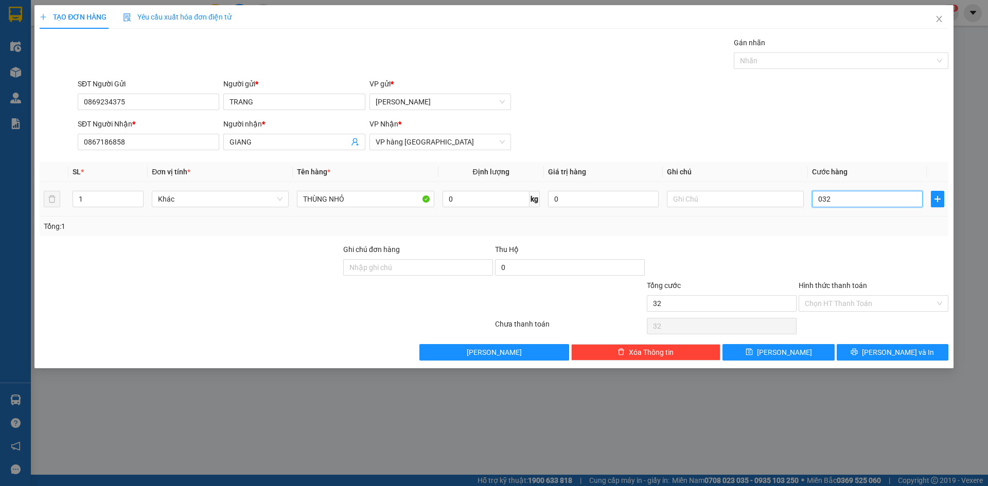
type input "0.320"
type input "320"
type input "032"
type input "32"
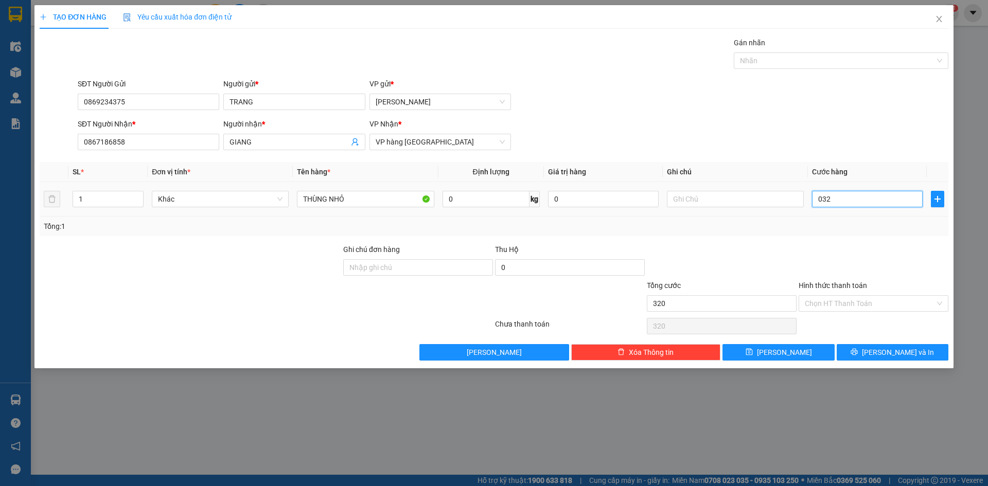
type input "32"
type input "03"
type input "3"
type input "0"
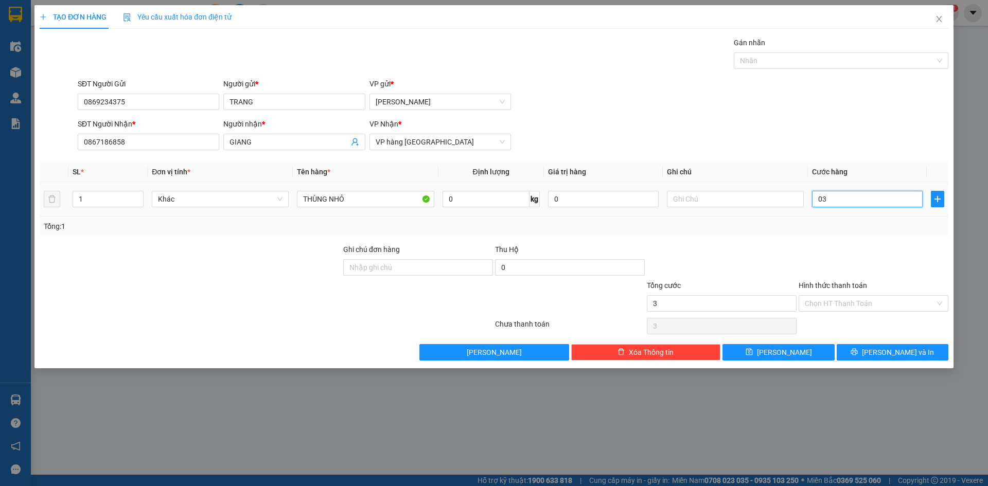
type input "0"
type input "03"
type input "3"
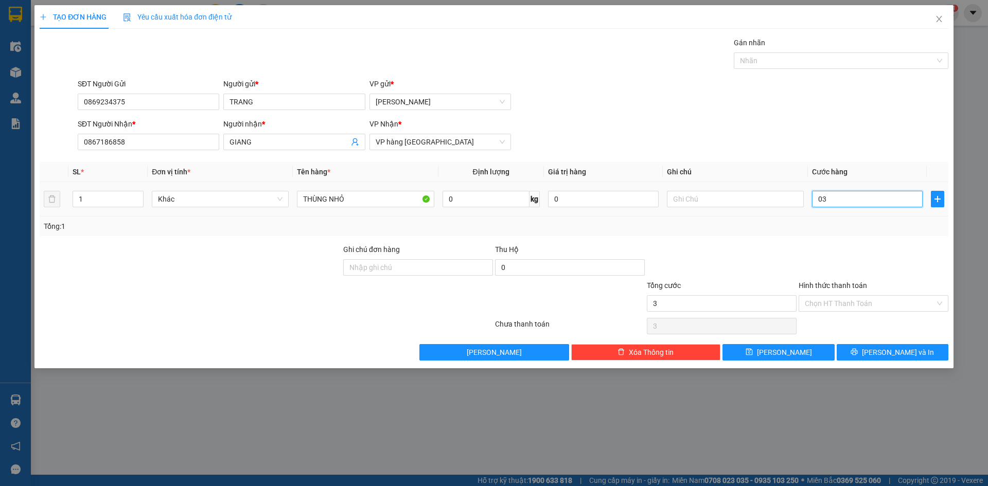
type input "030"
type input "30"
type input "30.000"
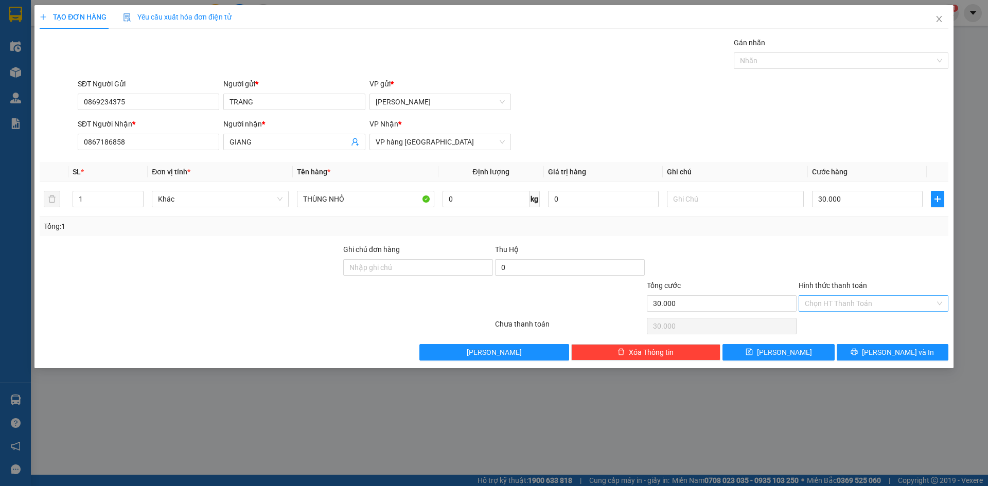
drag, startPoint x: 856, startPoint y: 294, endPoint x: 857, endPoint y: 303, distance: 9.3
click at [857, 296] on div "Hình thức thanh toán Chọn HT Thanh Toán" at bounding box center [873, 298] width 150 height 36
click at [856, 305] on input "Hình thức thanh toán" at bounding box center [870, 303] width 130 height 15
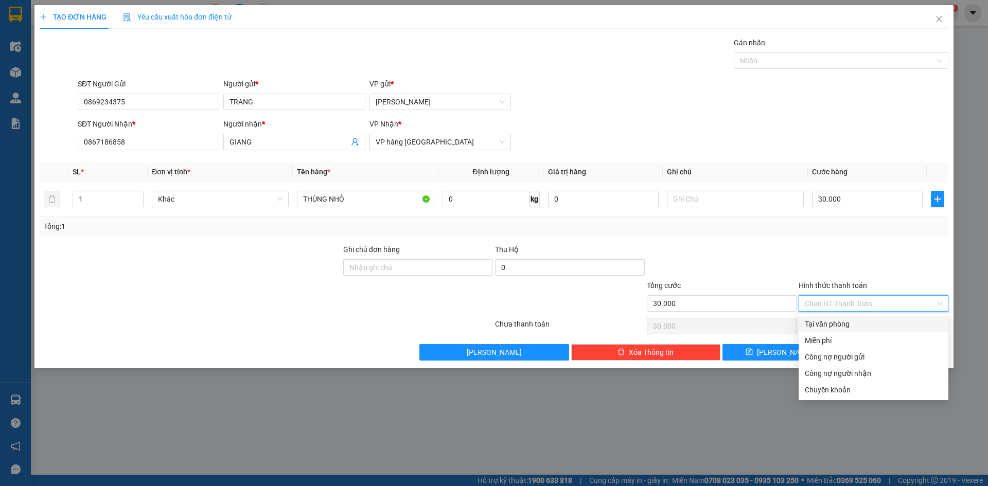
click at [849, 328] on div "Tại văn phòng" at bounding box center [873, 323] width 137 height 11
type input "0"
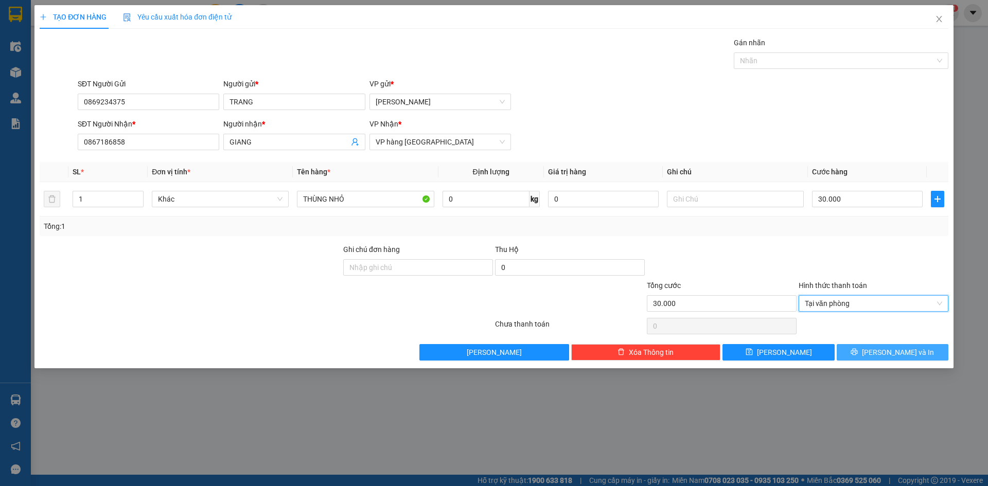
click at [885, 358] on button "[PERSON_NAME] và In" at bounding box center [892, 352] width 112 height 16
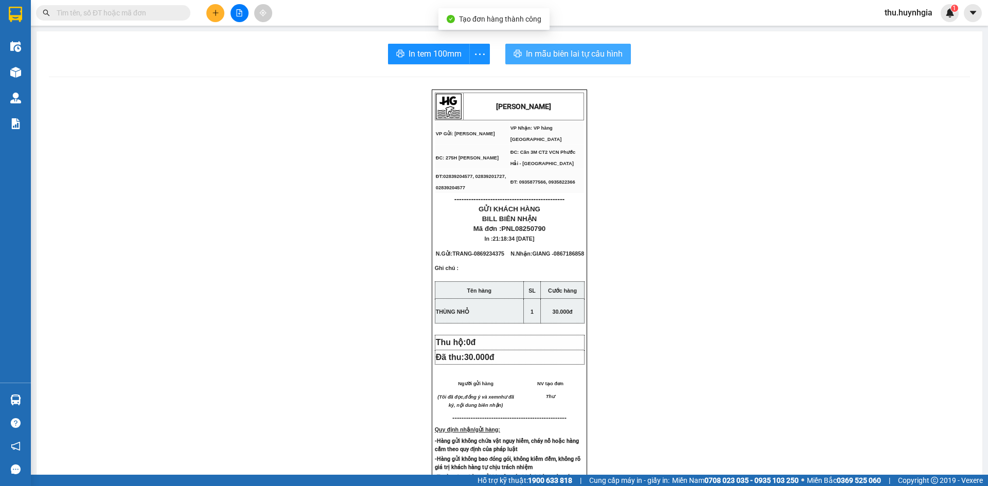
click at [565, 57] on span "In mẫu biên lai tự cấu hình" at bounding box center [574, 53] width 97 height 13
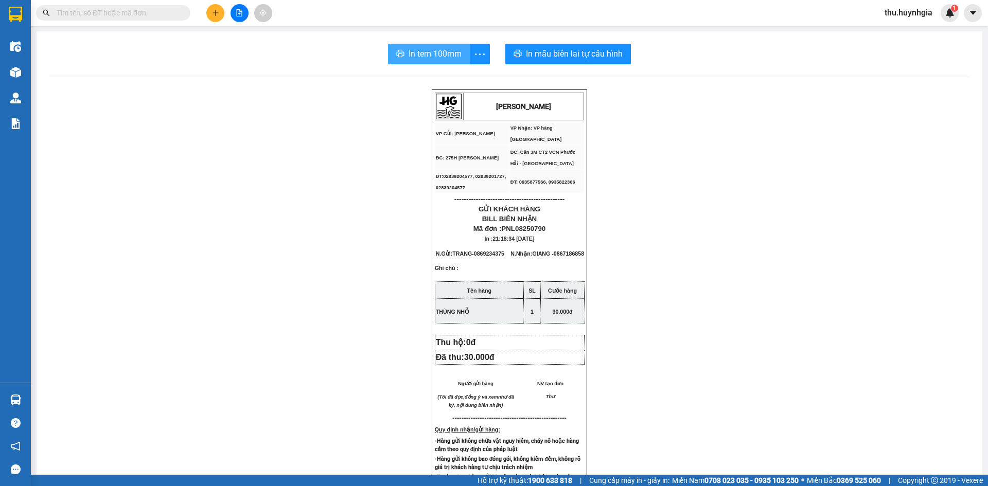
click at [442, 57] on span "In tem 100mm" at bounding box center [434, 53] width 53 height 13
click at [216, 12] on icon "plus" at bounding box center [215, 12] width 7 height 7
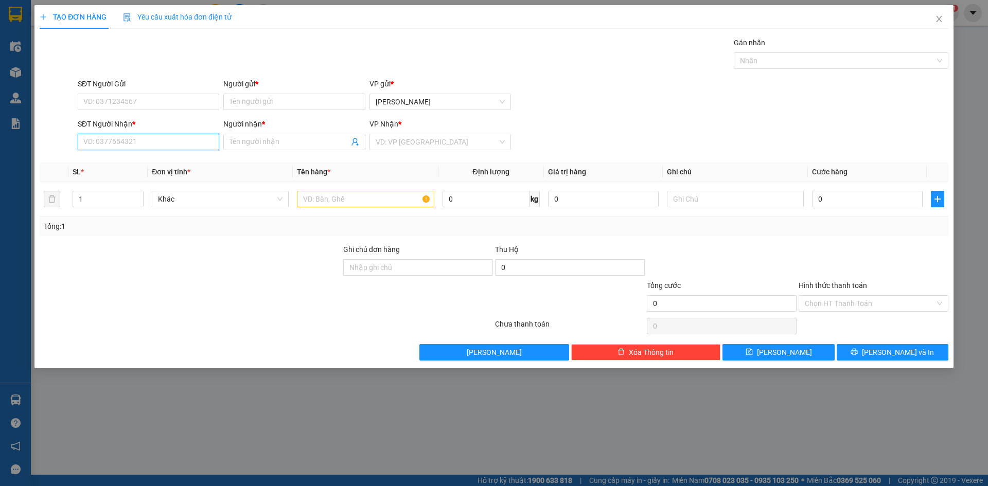
drag, startPoint x: 129, startPoint y: 144, endPoint x: 123, endPoint y: 123, distance: 21.3
click at [128, 126] on div "SĐT Người Nhận * VD: 0377654321" at bounding box center [148, 136] width 141 height 36
type input "2"
click at [134, 164] on div "0909799737 - VIÊN" at bounding box center [148, 162] width 129 height 11
type input "0909799737"
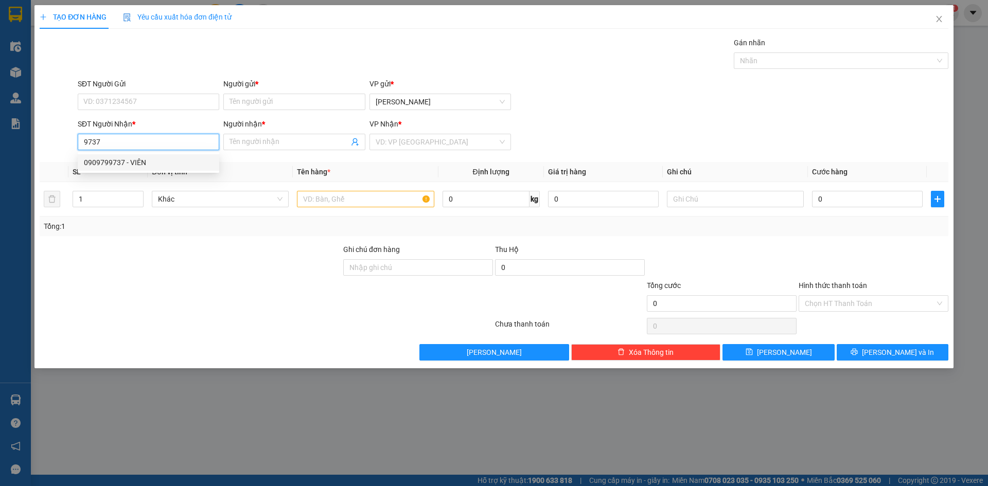
type input "VIÊN"
type input "0909799737"
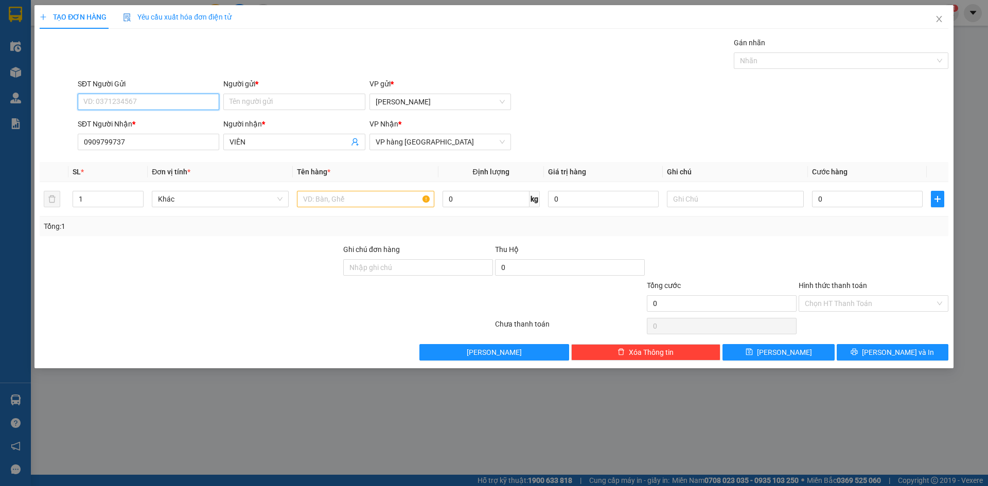
click at [164, 106] on input "SĐT Người Gửi" at bounding box center [148, 102] width 141 height 16
click at [157, 125] on div "0909212109 - VÂN" at bounding box center [148, 122] width 129 height 11
type input "0909212109"
type input "VÂN"
click at [317, 191] on input "text" at bounding box center [365, 199] width 137 height 16
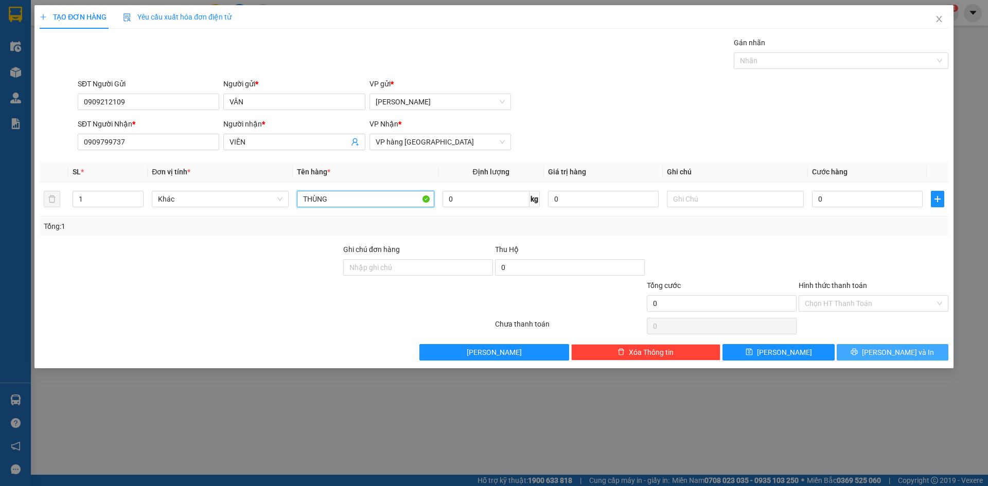
type input "THÙNG"
click at [900, 350] on span "[PERSON_NAME] và In" at bounding box center [898, 352] width 72 height 11
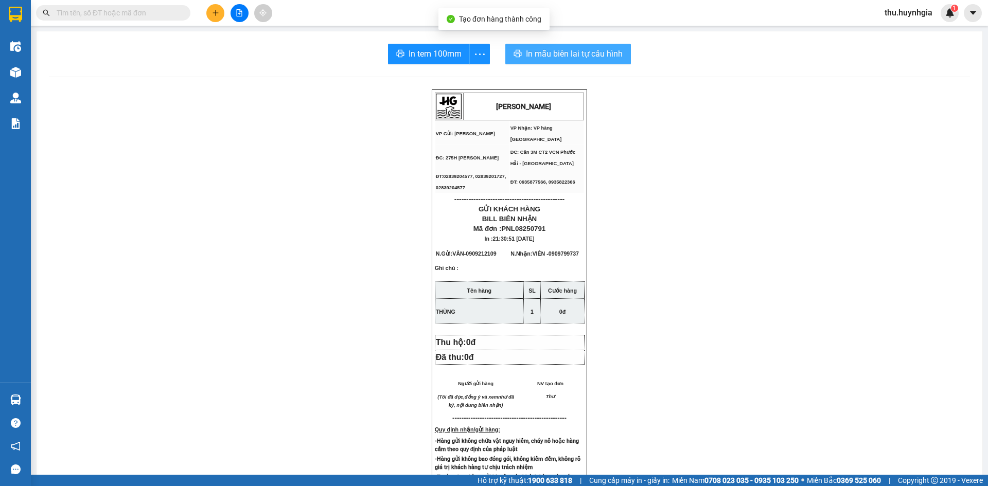
click at [552, 59] on span "In mẫu biên lai tự cấu hình" at bounding box center [574, 53] width 97 height 13
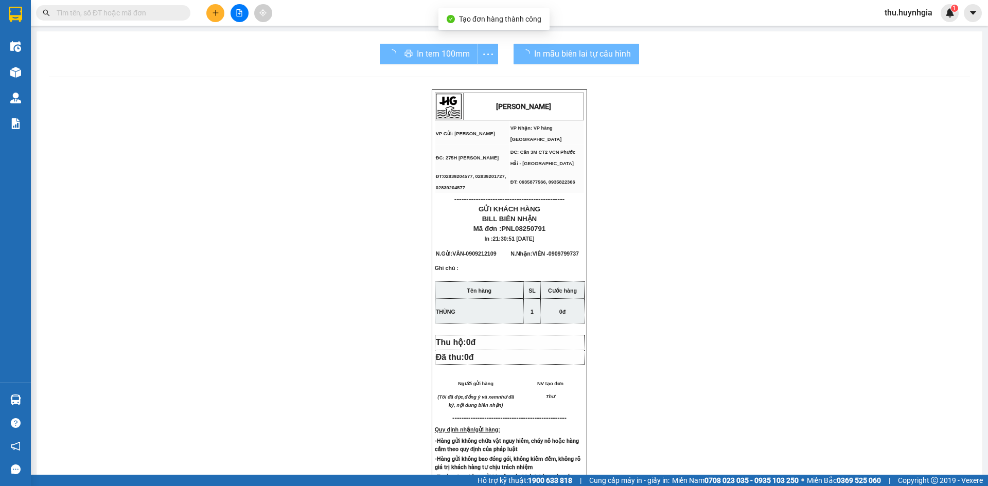
click at [411, 63] on button "In tem 100mm" at bounding box center [429, 54] width 98 height 21
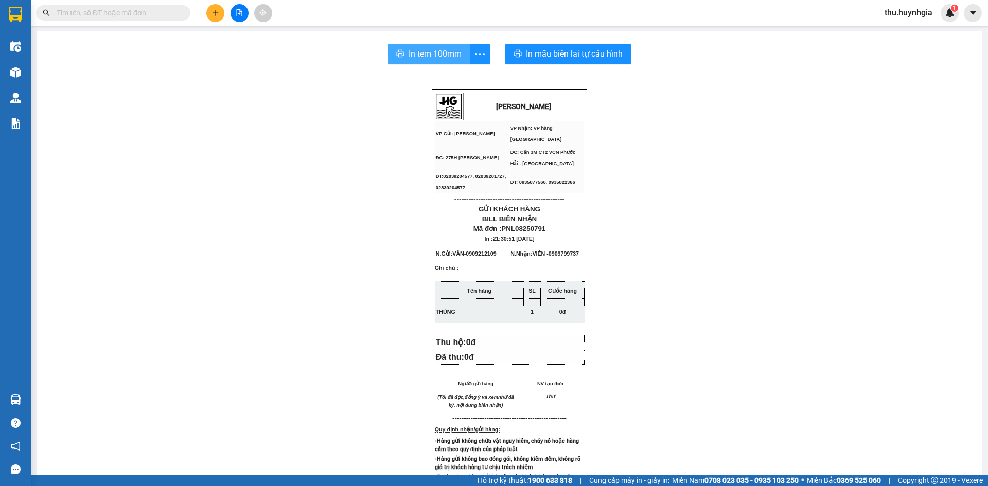
click at [433, 50] on span "In tem 100mm" at bounding box center [434, 53] width 53 height 13
drag, startPoint x: 225, startPoint y: 23, endPoint x: 220, endPoint y: 23, distance: 5.7
click at [224, 24] on div "Kết quả tìm kiếm ( 0 ) Bộ lọc No Data thu.huynhgia 1" at bounding box center [494, 13] width 988 height 26
click at [219, 23] on div "Kết quả tìm kiếm ( 0 ) Bộ lọc No Data thu.huynhgia 1" at bounding box center [494, 13] width 988 height 26
click at [217, 21] on button at bounding box center [215, 13] width 18 height 18
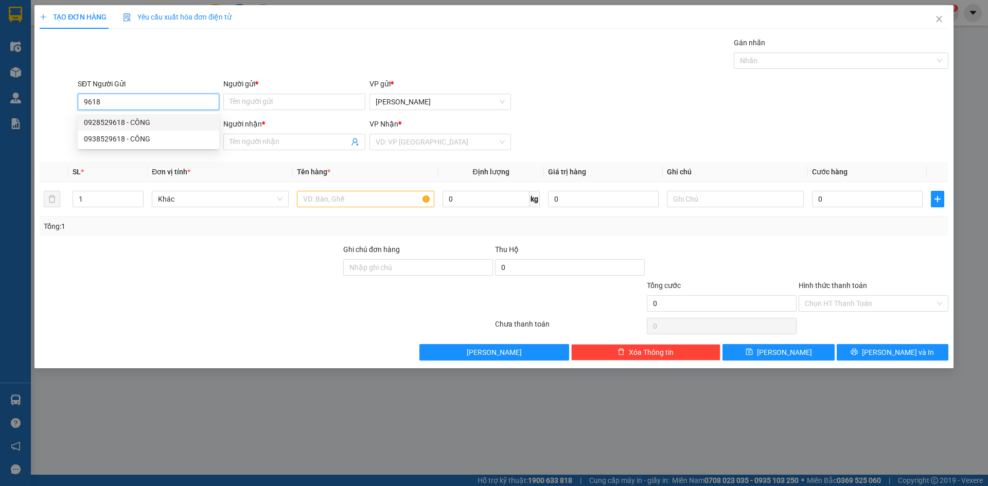
click at [151, 115] on div "0928529618 - CÔNG" at bounding box center [148, 122] width 141 height 16
type input "0928529618"
type input "CÔNG"
type input "0363926932"
type input "[PERSON_NAME]"
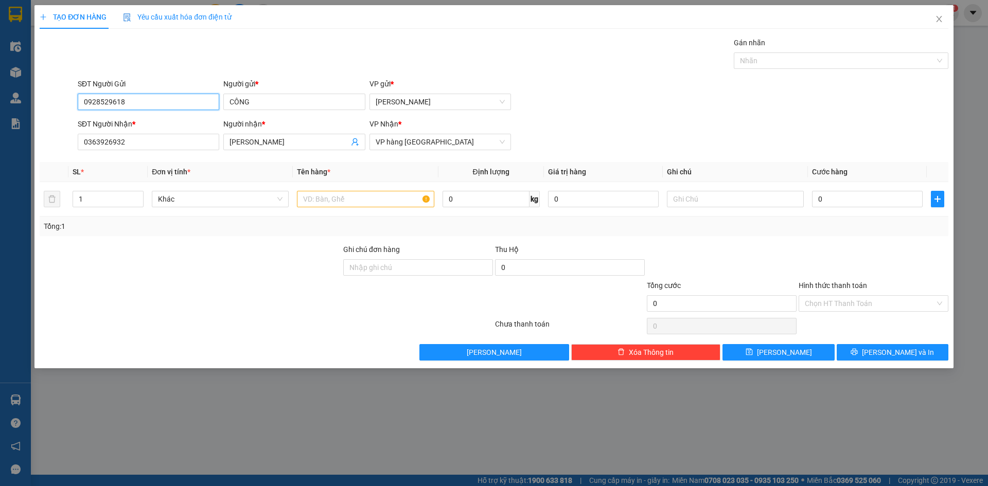
type input "0928529618"
click at [0, 182] on div "TẠO ĐƠN HÀNG Yêu cầu xuất hóa đơn điện tử Transit Pickup Surcharge Ids Transit …" at bounding box center [494, 243] width 988 height 486
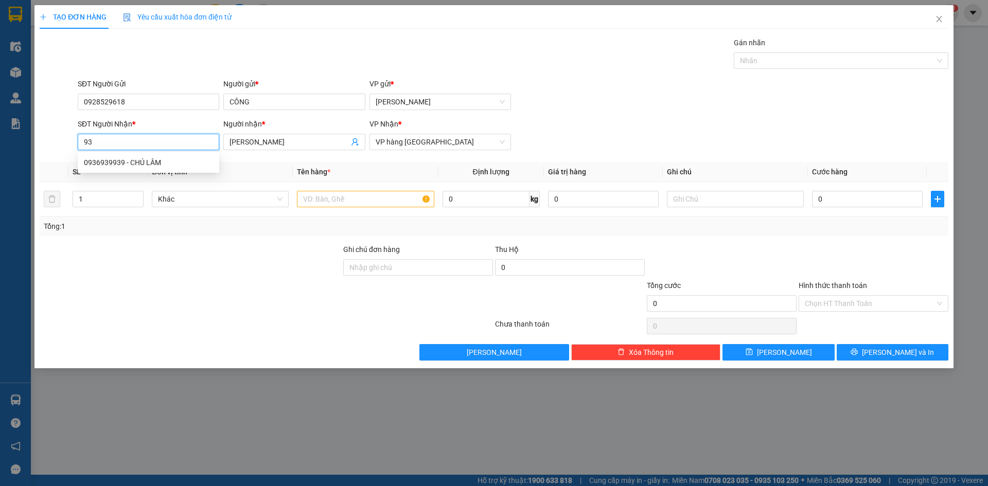
type input "9"
type input "8"
type input "0772228939"
drag, startPoint x: 224, startPoint y: 146, endPoint x: 138, endPoint y: 158, distance: 86.9
click at [138, 158] on div "Transit Pickup Surcharge Ids Transit Deliver Surcharge Ids Transit Deliver Surc…" at bounding box center [494, 199] width 908 height 324
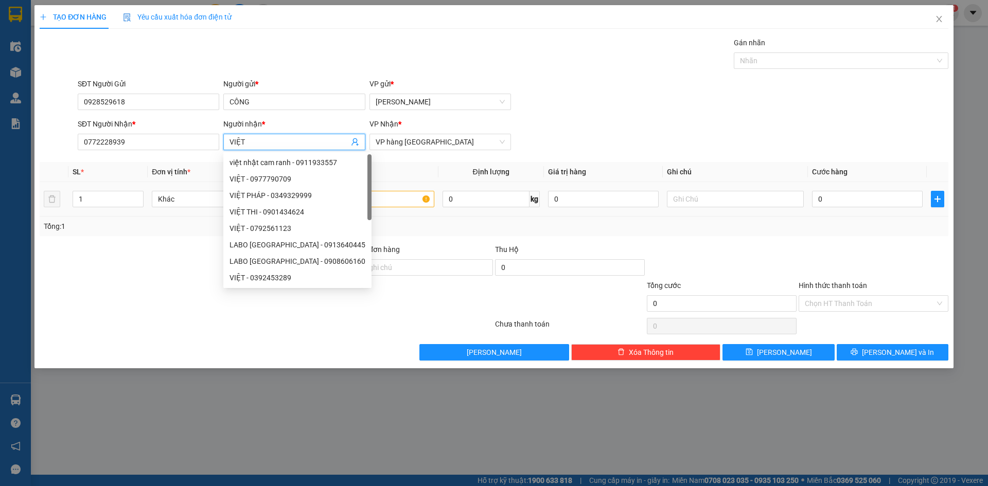
type input "VIỆT"
click at [410, 208] on div at bounding box center [365, 199] width 137 height 21
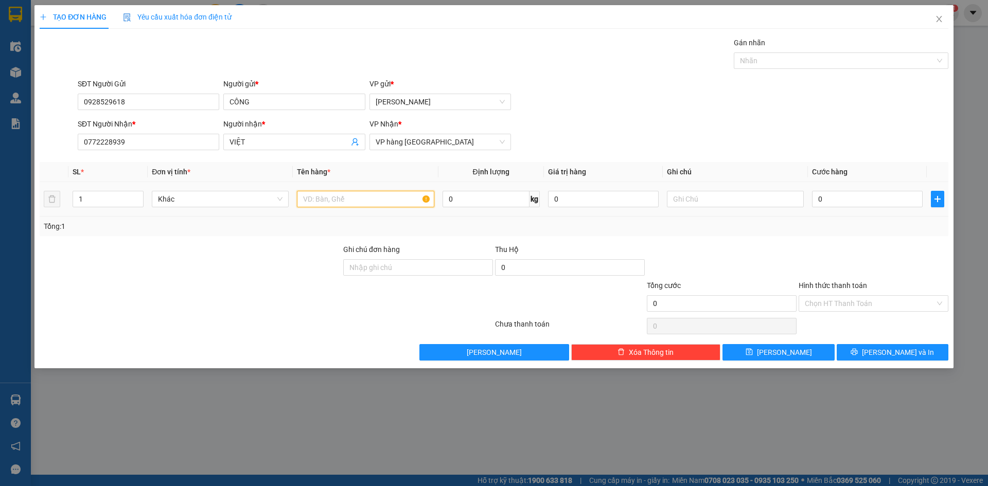
click at [407, 200] on input "text" at bounding box center [365, 199] width 137 height 16
type input "H ĐEN"
click at [898, 357] on span "[PERSON_NAME] và In" at bounding box center [898, 352] width 72 height 11
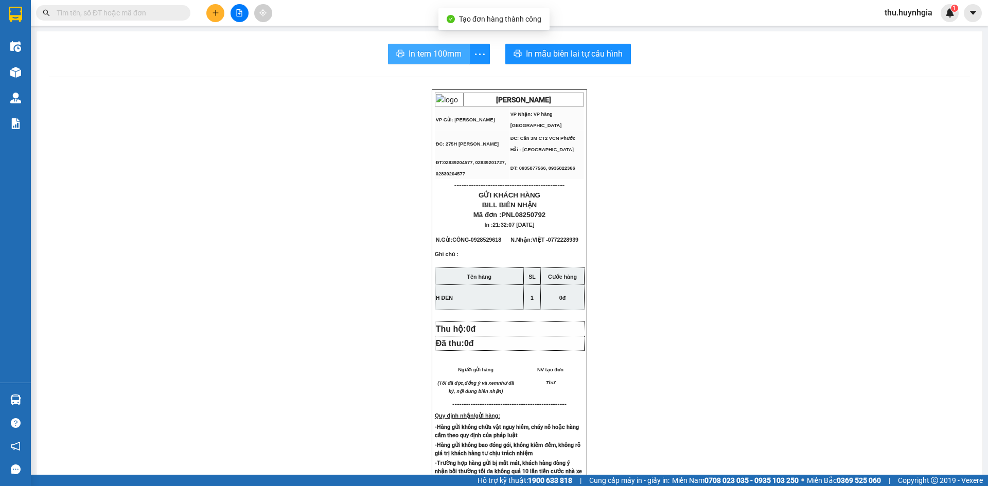
click at [415, 59] on span "In tem 100mm" at bounding box center [434, 53] width 53 height 13
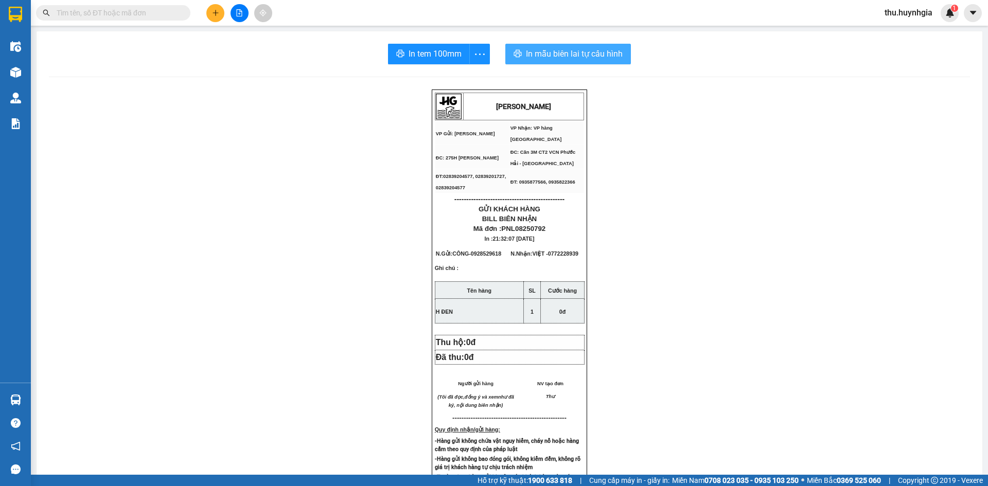
click at [557, 49] on span "In mẫu biên lai tự cấu hình" at bounding box center [574, 53] width 97 height 13
click at [216, 13] on icon "plus" at bounding box center [215, 12] width 7 height 7
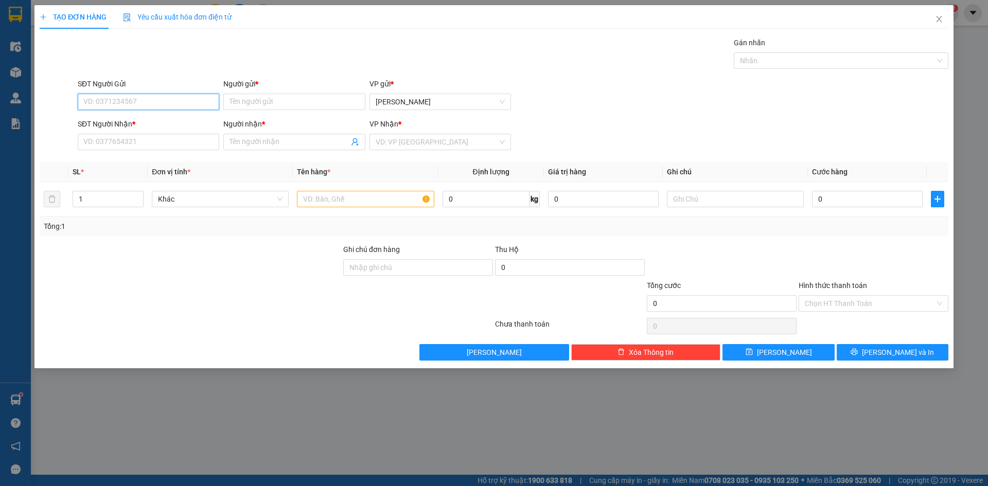
click at [120, 102] on input "SĐT Người Gửi" at bounding box center [148, 102] width 141 height 16
click at [187, 122] on div "0839997899 - [PERSON_NAME]" at bounding box center [148, 122] width 129 height 11
type input "0839997899"
type input "LABO [PERSON_NAME]"
type input "0935840692"
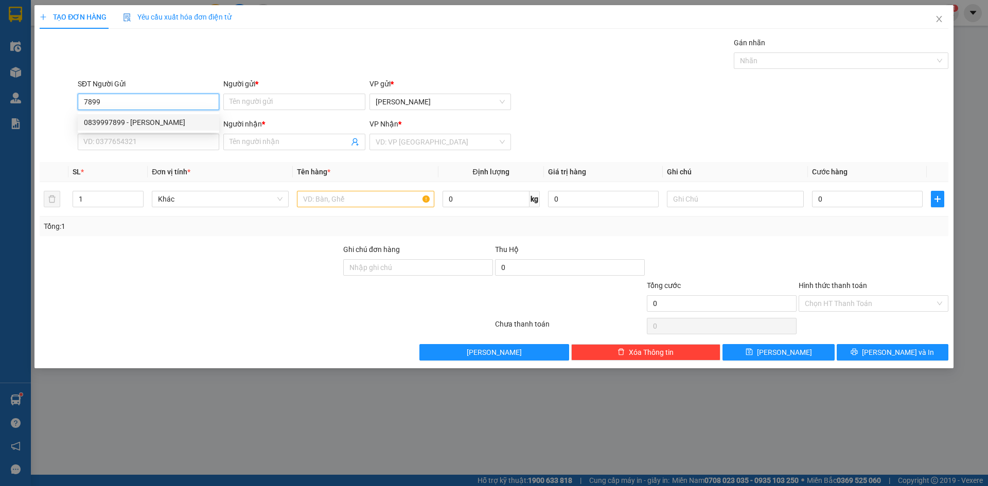
type input "HỒNG NHI"
type input "0839997899"
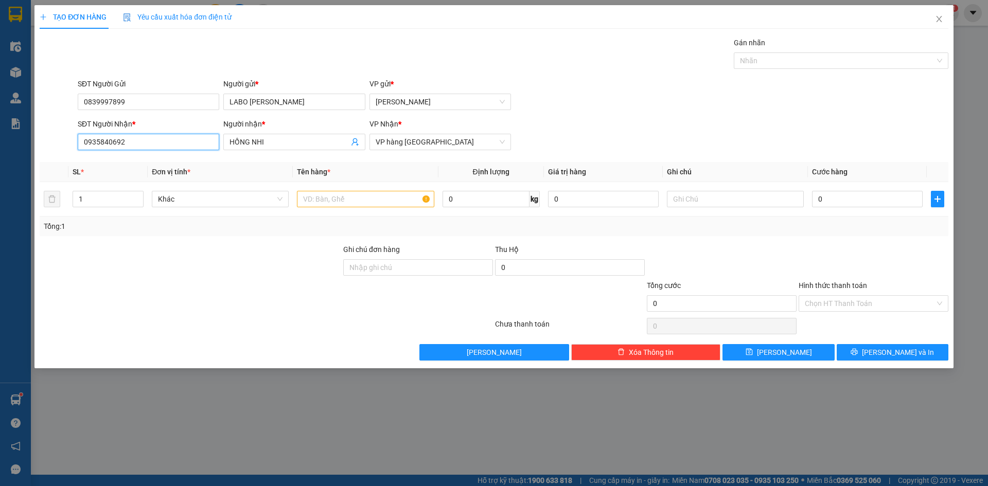
drag, startPoint x: 163, startPoint y: 138, endPoint x: 0, endPoint y: 151, distance: 163.6
click at [0, 145] on div "TẠO ĐƠN HÀNG Yêu cầu xuất hóa đơn điện tử Transit Pickup Surcharge Ids Transit …" at bounding box center [494, 243] width 988 height 486
type input "1"
type input "0356001823"
click at [330, 193] on input "text" at bounding box center [365, 199] width 137 height 16
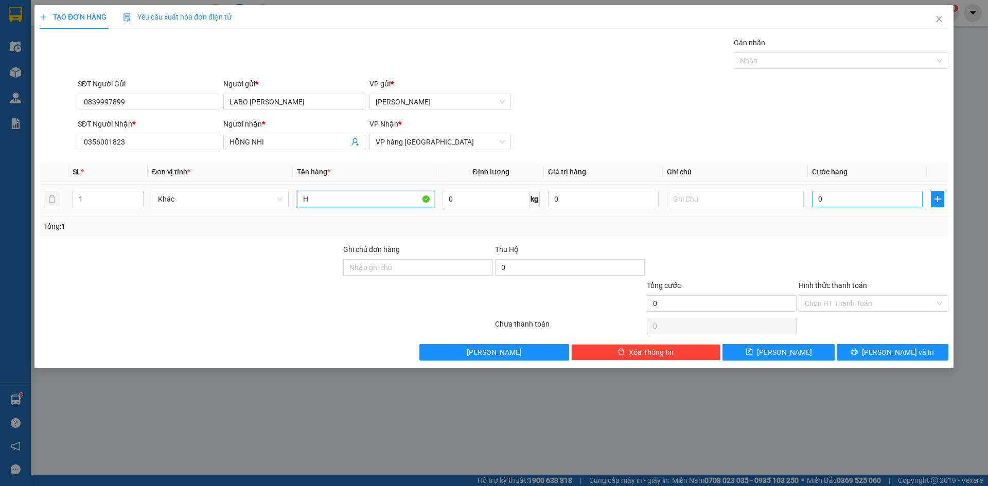
type input "H"
click at [852, 197] on input "0" at bounding box center [867, 199] width 111 height 16
type input "2"
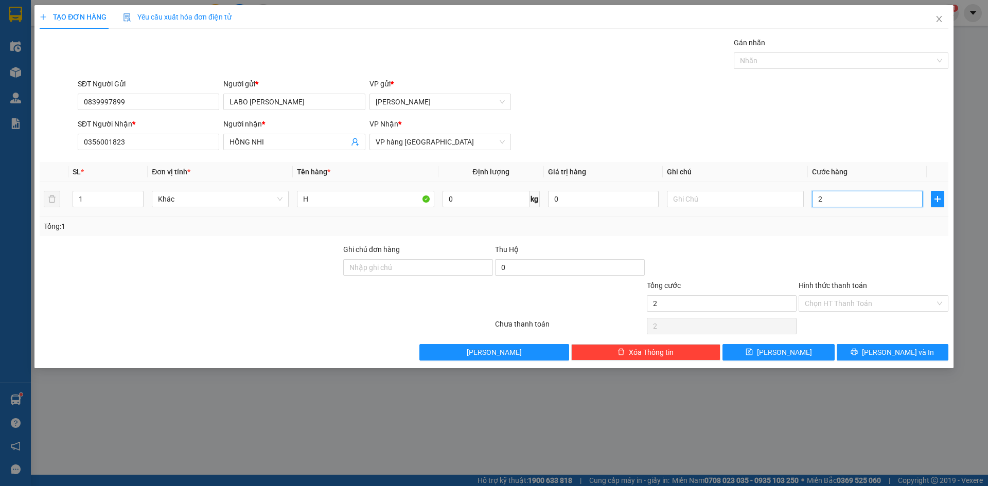
type input "20"
type input "20.000"
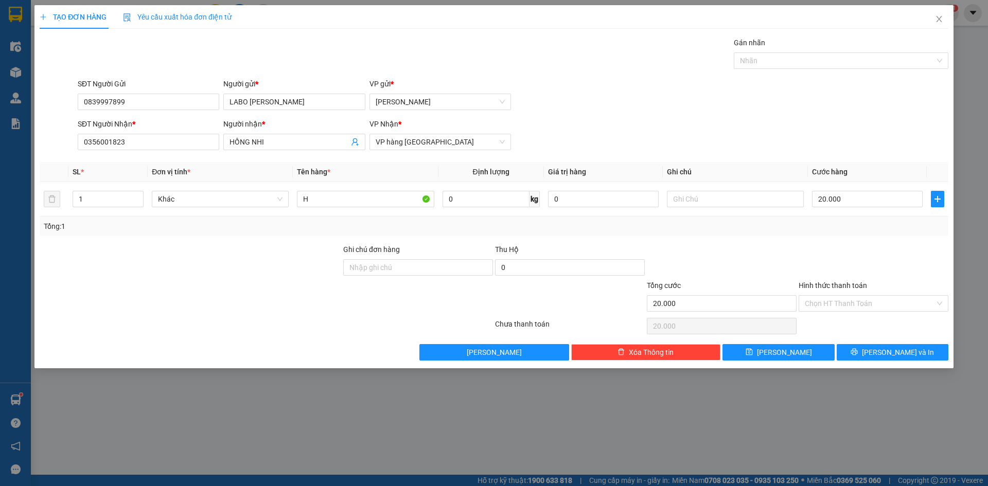
drag, startPoint x: 865, startPoint y: 302, endPoint x: 860, endPoint y: 313, distance: 12.2
click at [864, 303] on input "Hình thức thanh toán" at bounding box center [870, 303] width 130 height 15
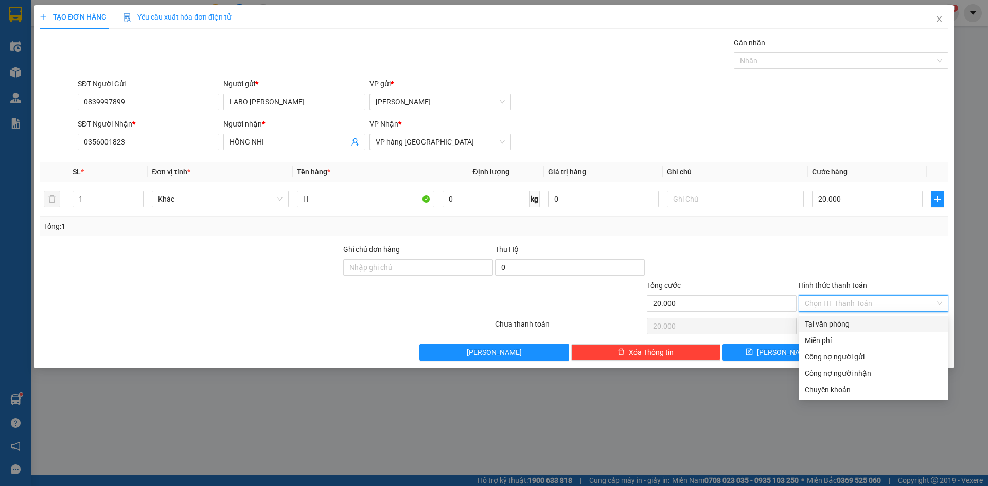
click at [852, 327] on div "Tại văn phòng" at bounding box center [873, 323] width 137 height 11
type input "0"
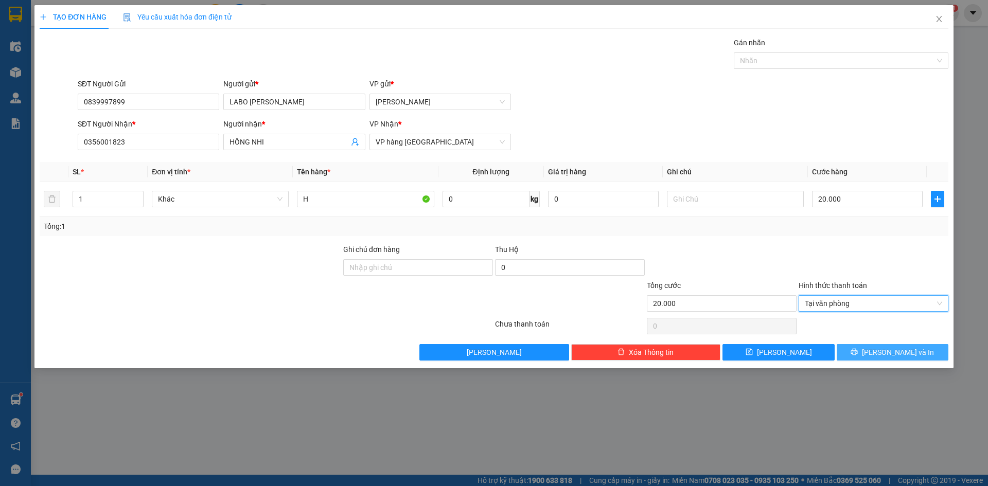
click at [908, 354] on span "[PERSON_NAME] và In" at bounding box center [898, 352] width 72 height 11
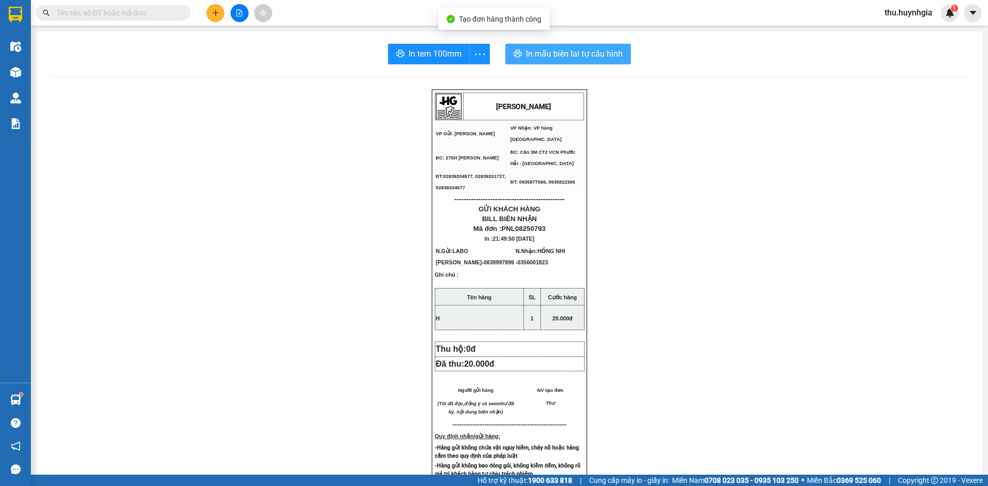
drag, startPoint x: 547, startPoint y: 50, endPoint x: 563, endPoint y: 58, distance: 18.4
click at [547, 50] on span "In mẫu biên lai tự cấu hình" at bounding box center [574, 53] width 97 height 13
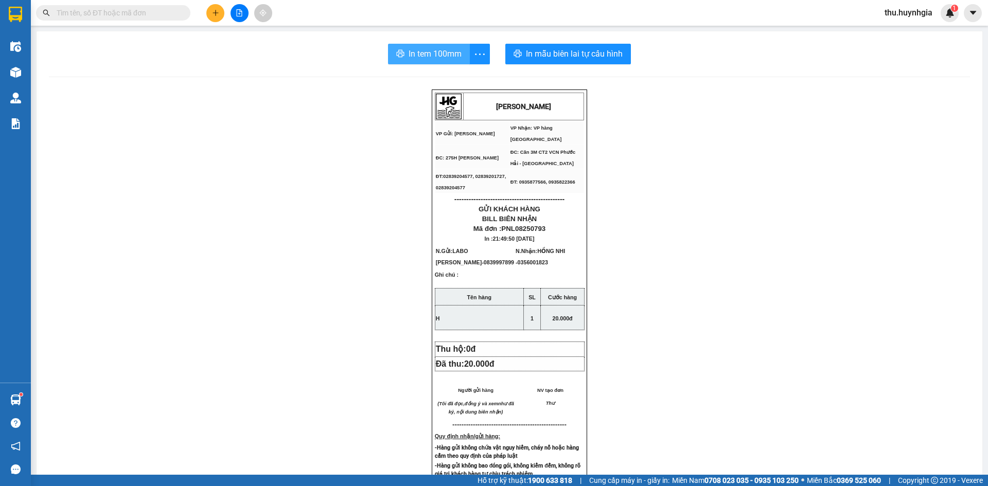
click at [434, 51] on span "In tem 100mm" at bounding box center [434, 53] width 53 height 13
click at [210, 12] on button at bounding box center [215, 13] width 18 height 18
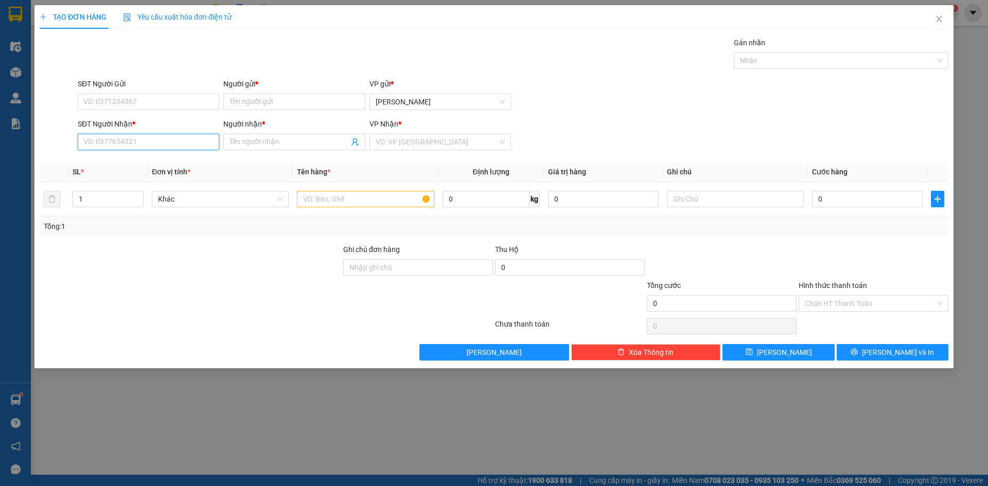
click at [176, 144] on input "SĐT Người Nhận *" at bounding box center [148, 142] width 141 height 16
click at [171, 162] on div "0914252910 - [PERSON_NAME]" at bounding box center [148, 162] width 129 height 11
type input "0914252910"
type input "[PERSON_NAME]"
type input "0914252910"
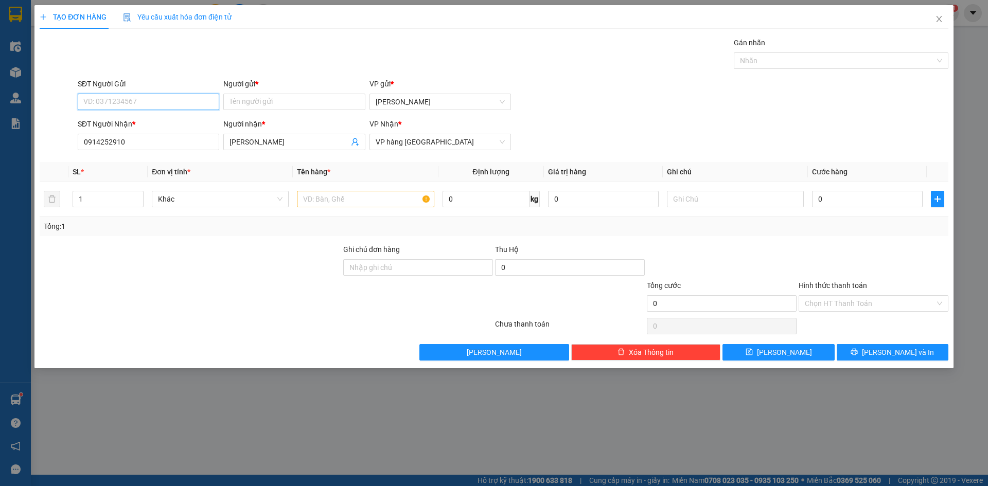
click at [167, 104] on input "SĐT Người Gửi" at bounding box center [148, 102] width 141 height 16
click at [176, 120] on div "0976547841 - [PERSON_NAME]" at bounding box center [148, 122] width 129 height 11
type input "0976547841"
type input "HUY"
click at [341, 199] on input "text" at bounding box center [365, 199] width 137 height 16
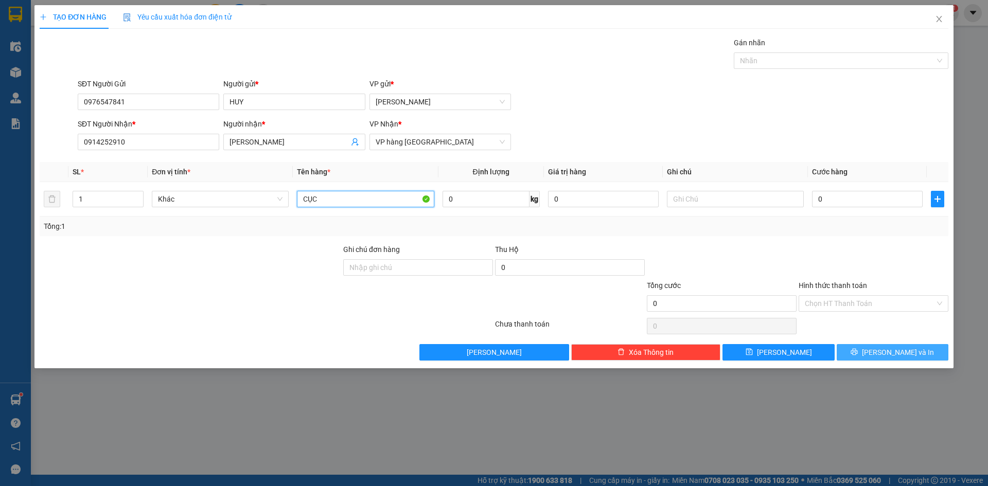
type input "CỤC"
click at [904, 356] on span "[PERSON_NAME] và In" at bounding box center [898, 352] width 72 height 11
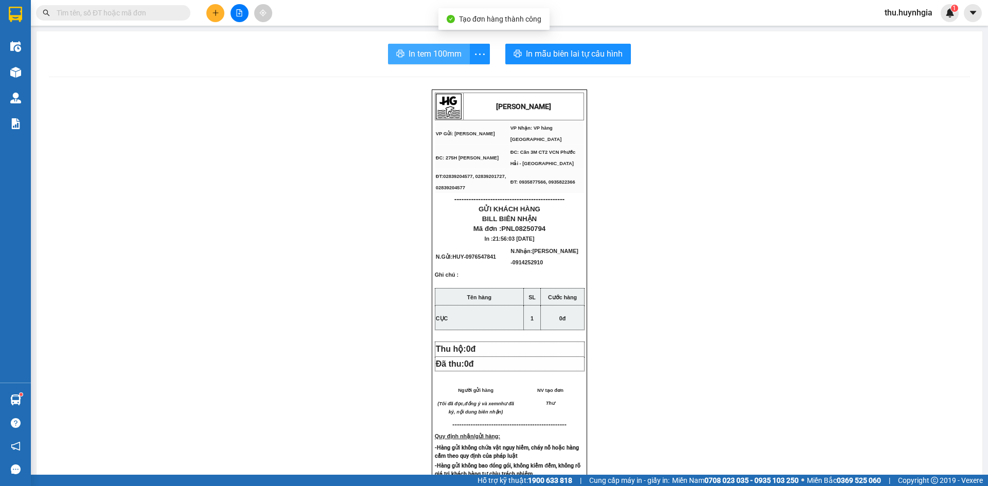
click at [438, 54] on span "In tem 100mm" at bounding box center [434, 53] width 53 height 13
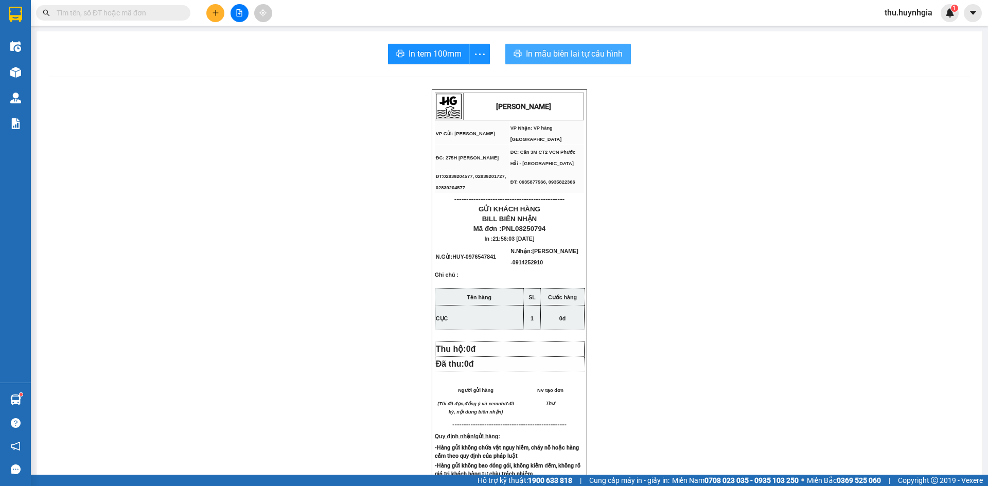
drag, startPoint x: 534, startPoint y: 26, endPoint x: 585, endPoint y: 45, distance: 54.8
click at [535, 25] on section "Kết quả tìm kiếm ( 0 ) Bộ lọc No Data thu.huynhgia 1 Điều hành xe Kho hàng mới …" at bounding box center [494, 243] width 988 height 486
click at [596, 49] on span "In mẫu biên lai tự cấu hình" at bounding box center [574, 53] width 97 height 13
